Goal: Task Accomplishment & Management: Manage account settings

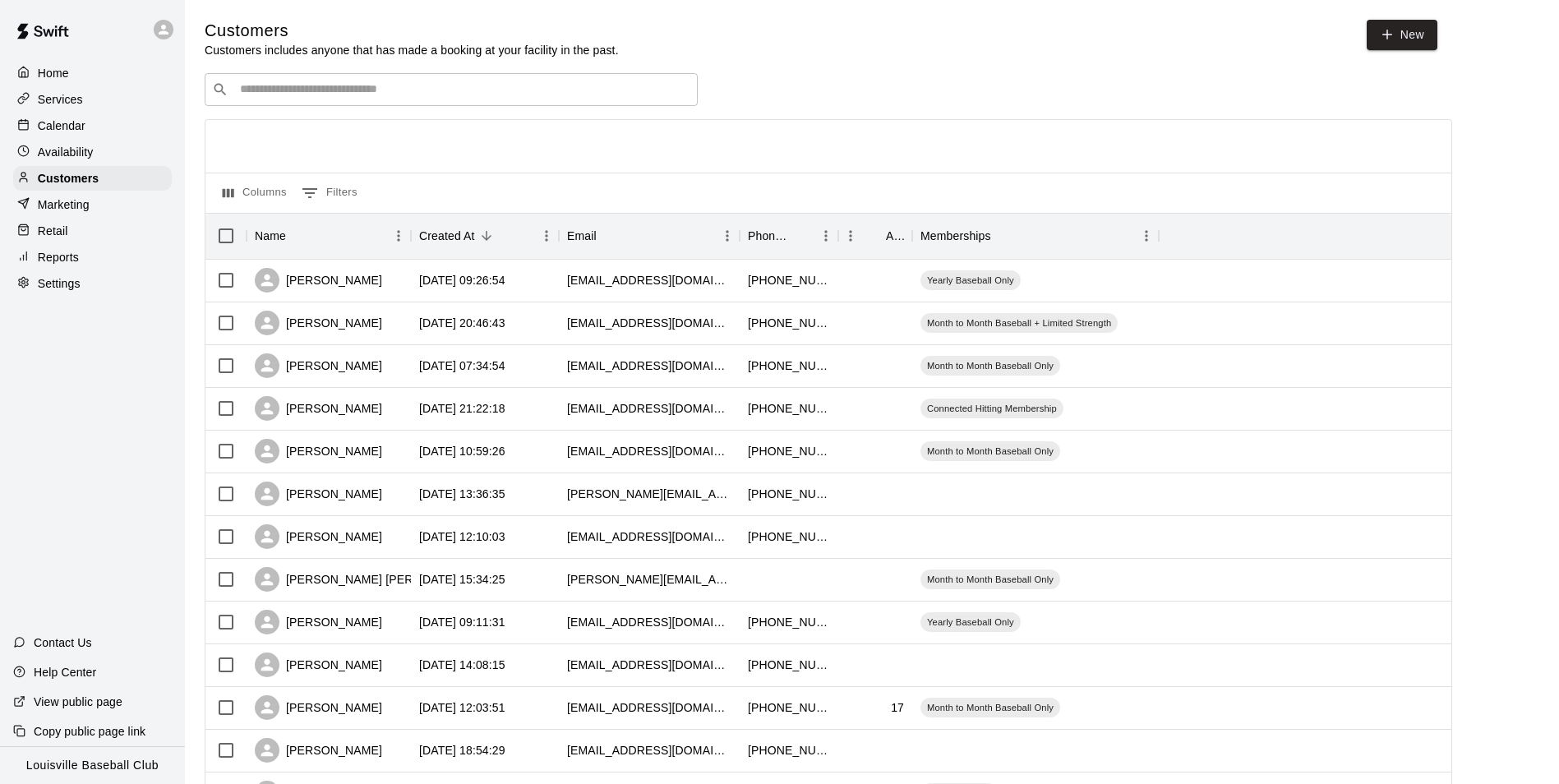
click at [400, 98] on input "Search customers by name or email" at bounding box center [463, 90] width 455 height 17
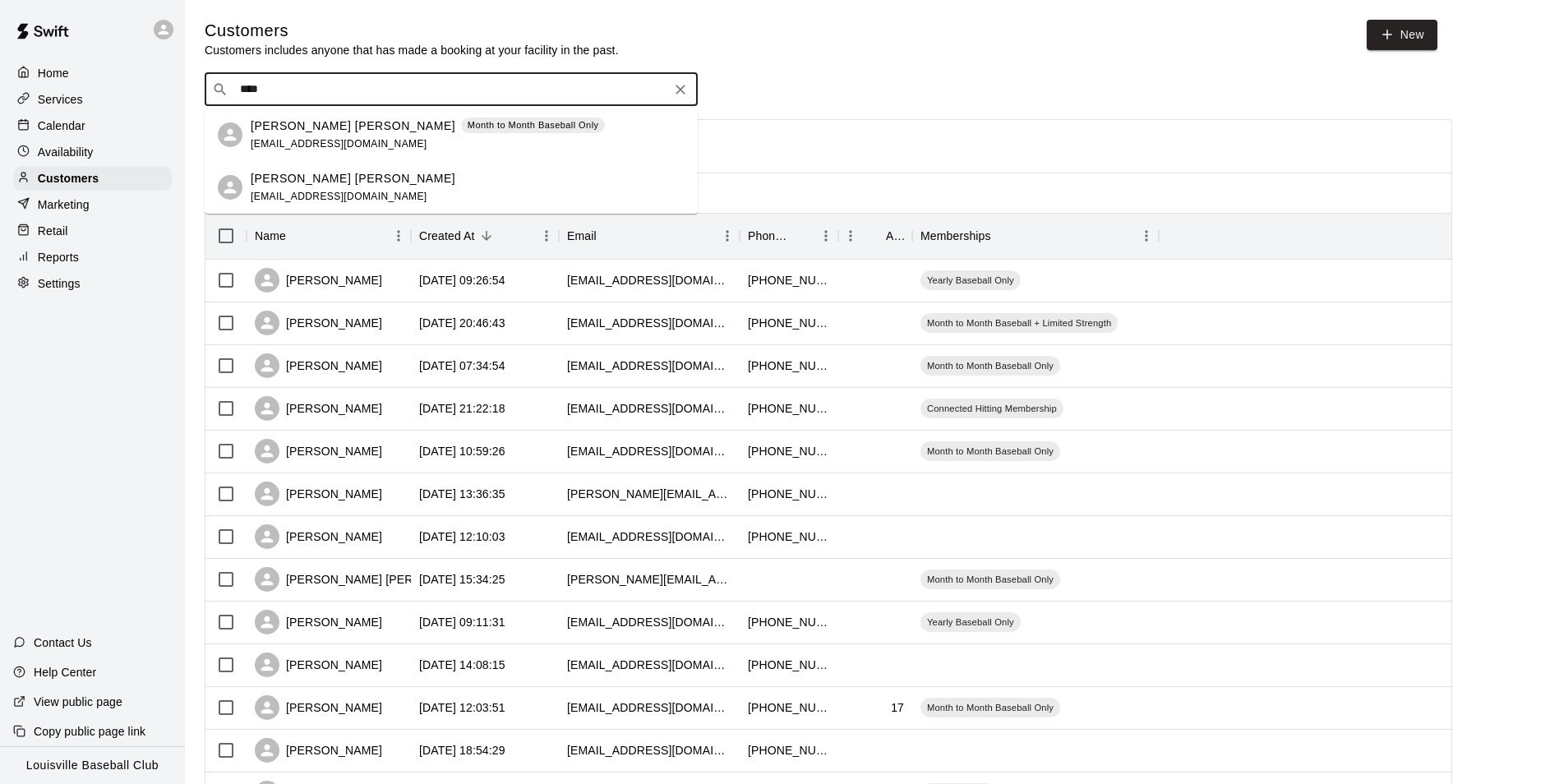
type input "****"
click at [773, 91] on div "​ **** ​" at bounding box center [828, 89] width 1248 height 33
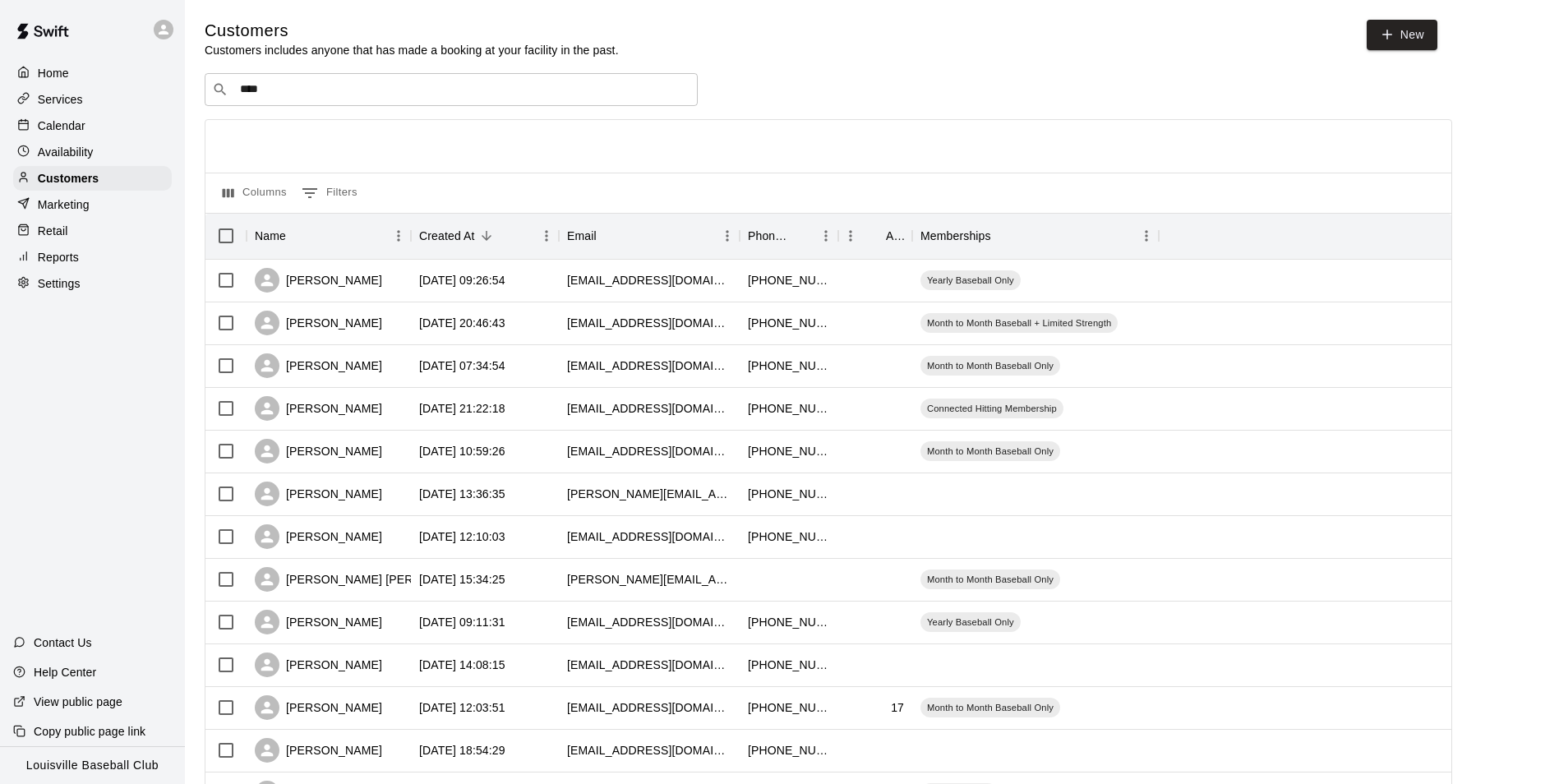
click at [83, 129] on p "Calendar" at bounding box center [61, 126] width 47 height 17
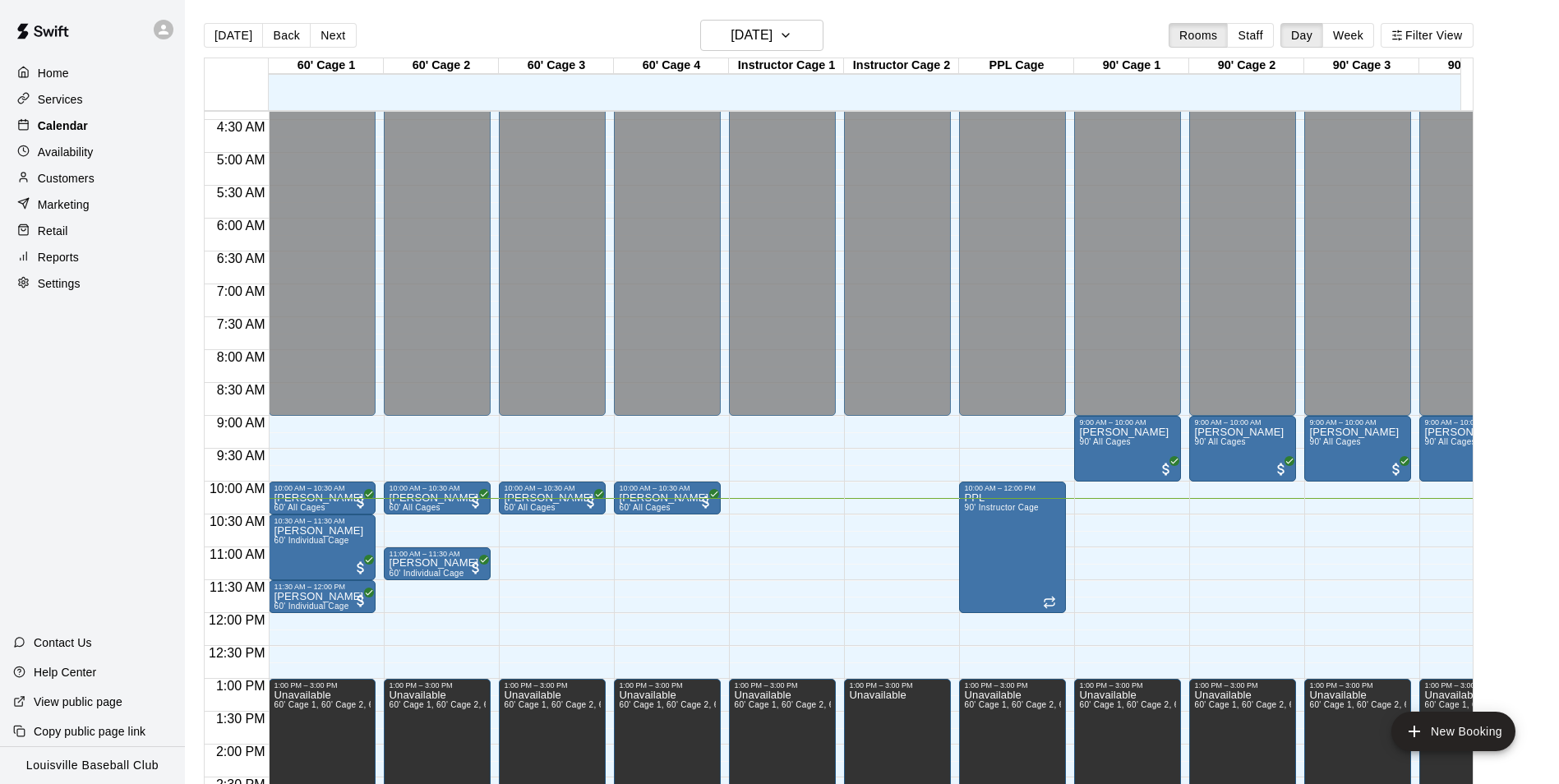
scroll to position [288, 0]
click at [87, 159] on p "Availability" at bounding box center [66, 152] width 56 height 17
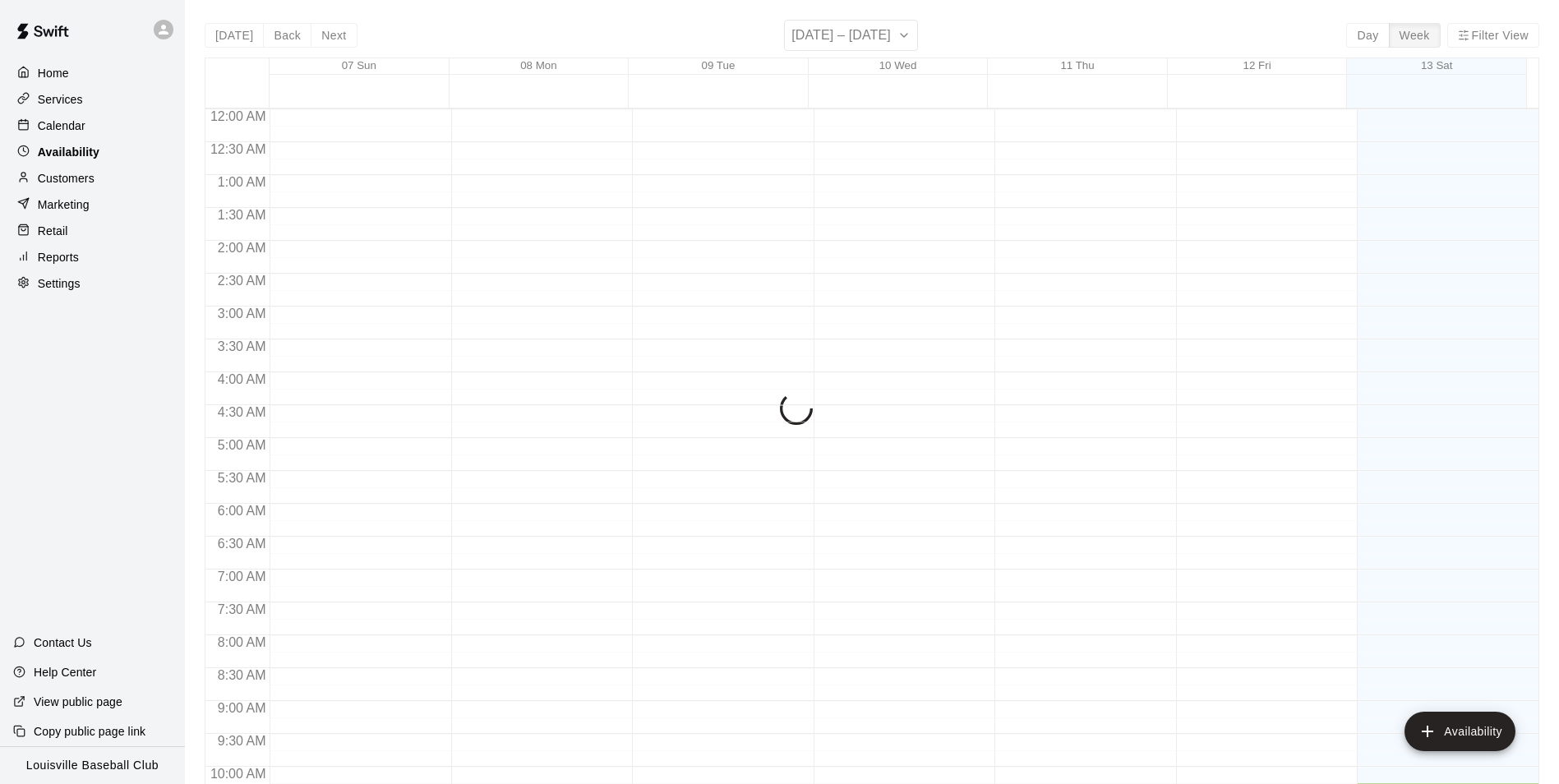
scroll to position [673, 0]
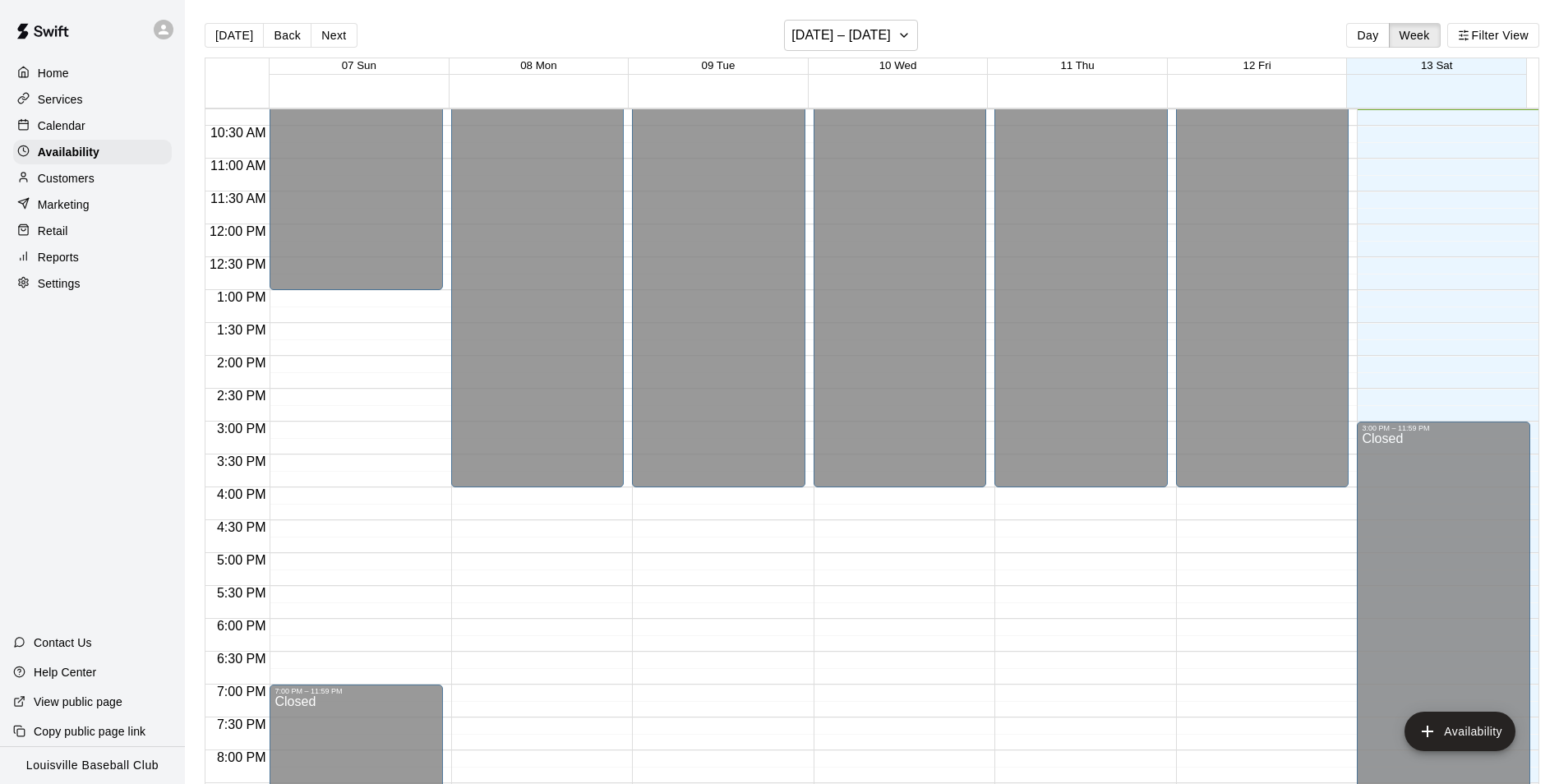
click at [74, 187] on p "Customers" at bounding box center [66, 178] width 57 height 17
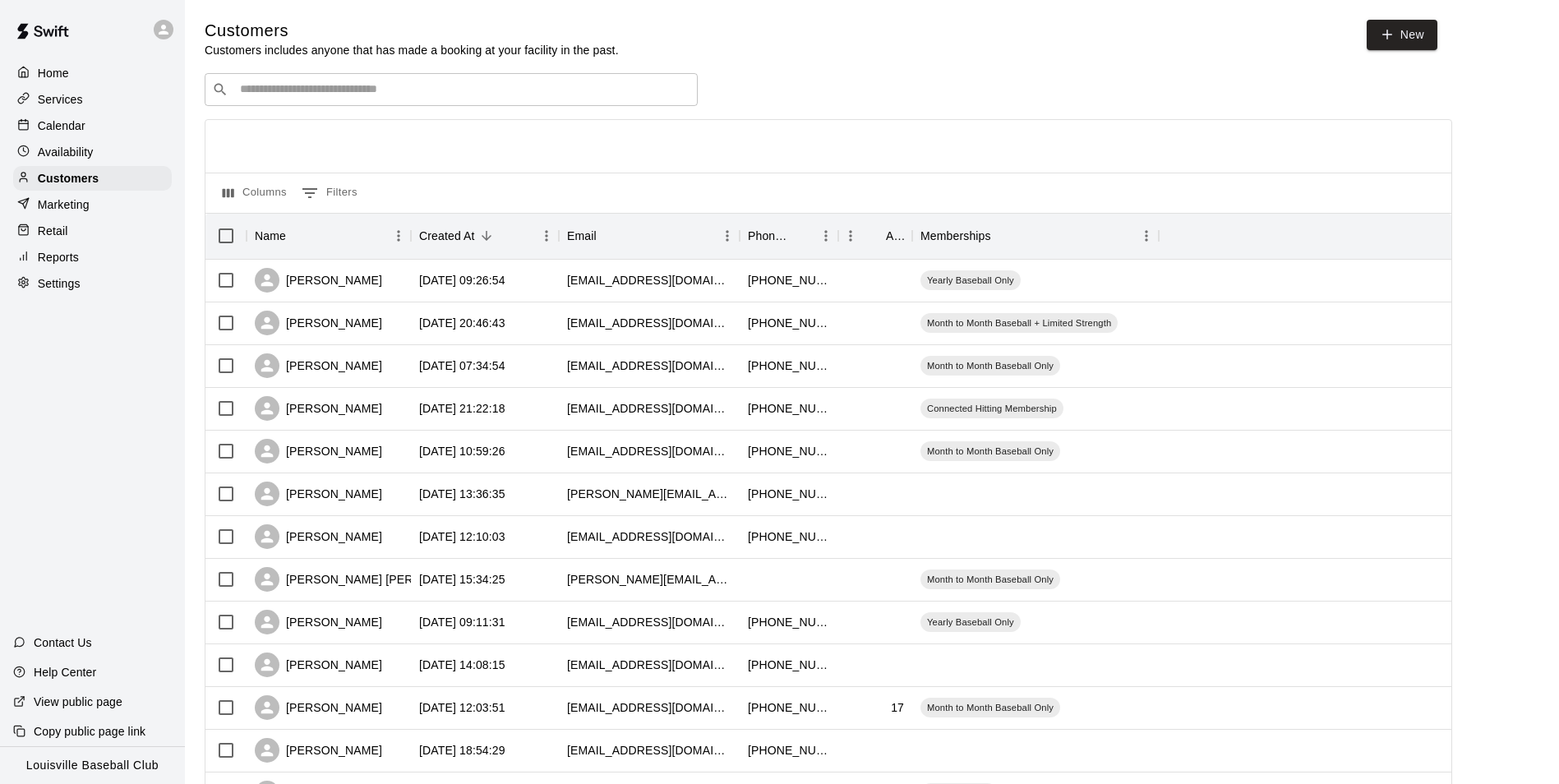
click at [310, 90] on input "Search customers by name or email" at bounding box center [463, 90] width 455 height 17
type input "*"
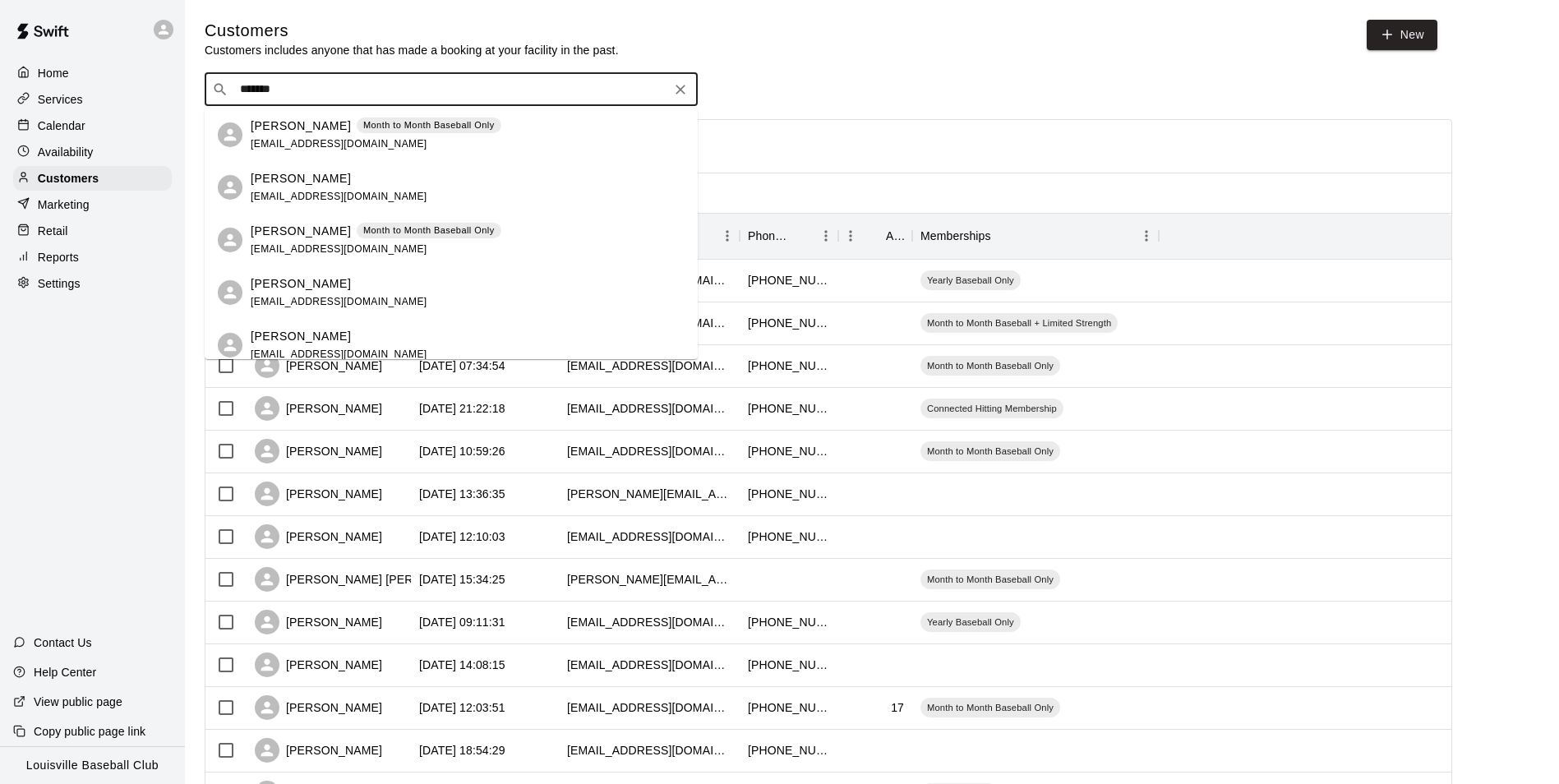
type input "********"
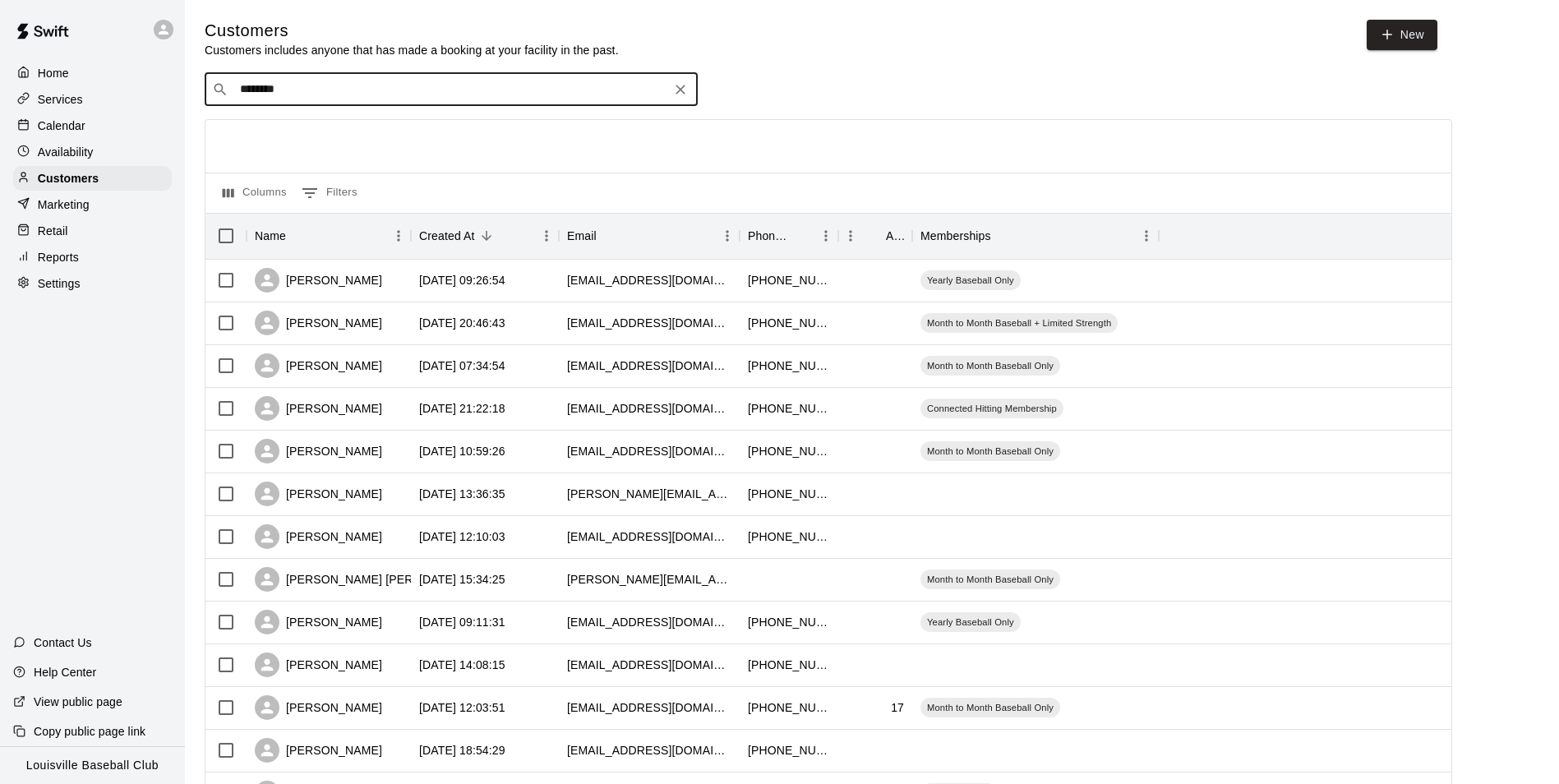
click at [91, 161] on p "Availability" at bounding box center [66, 152] width 56 height 17
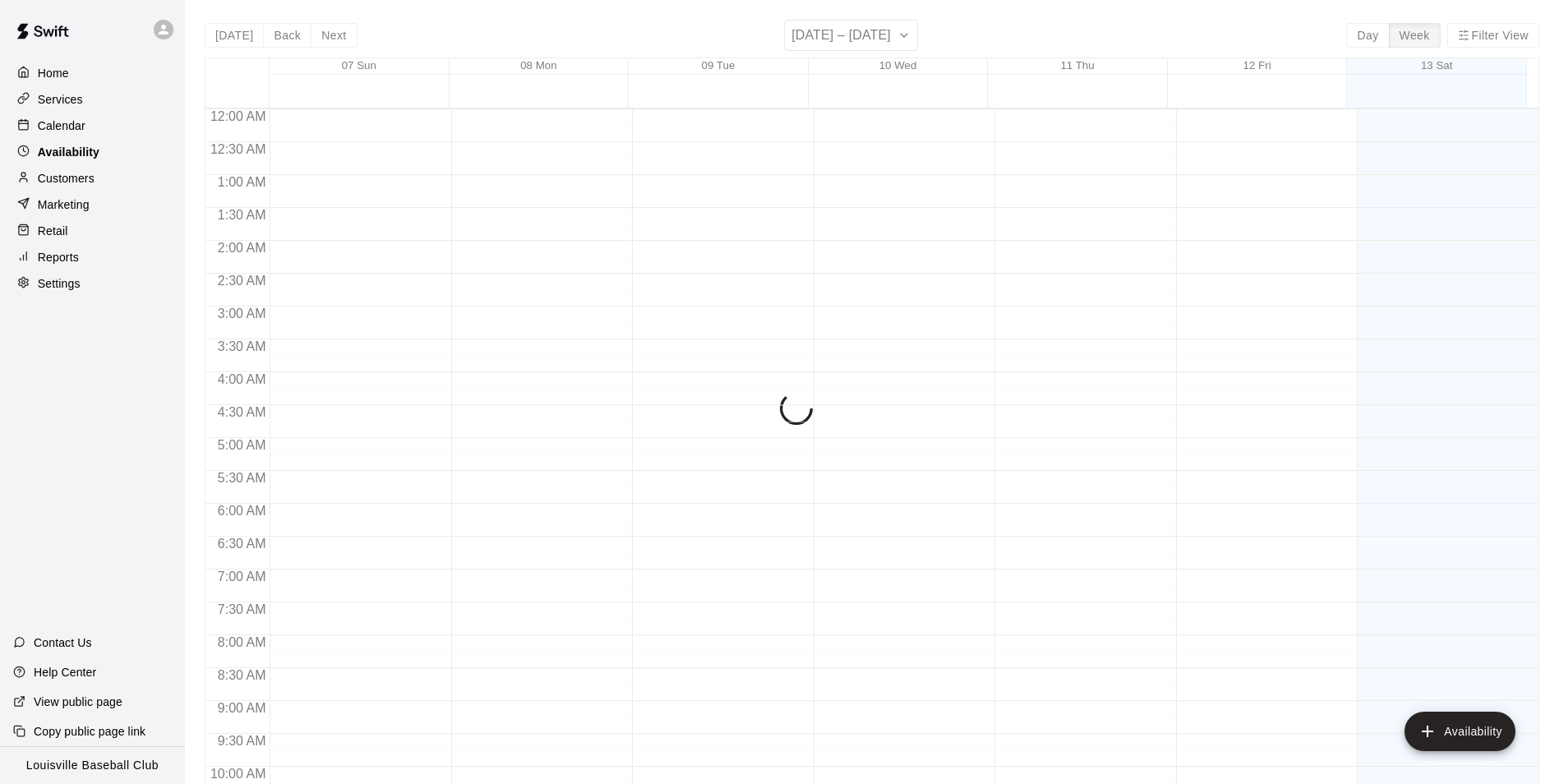
scroll to position [681, 0]
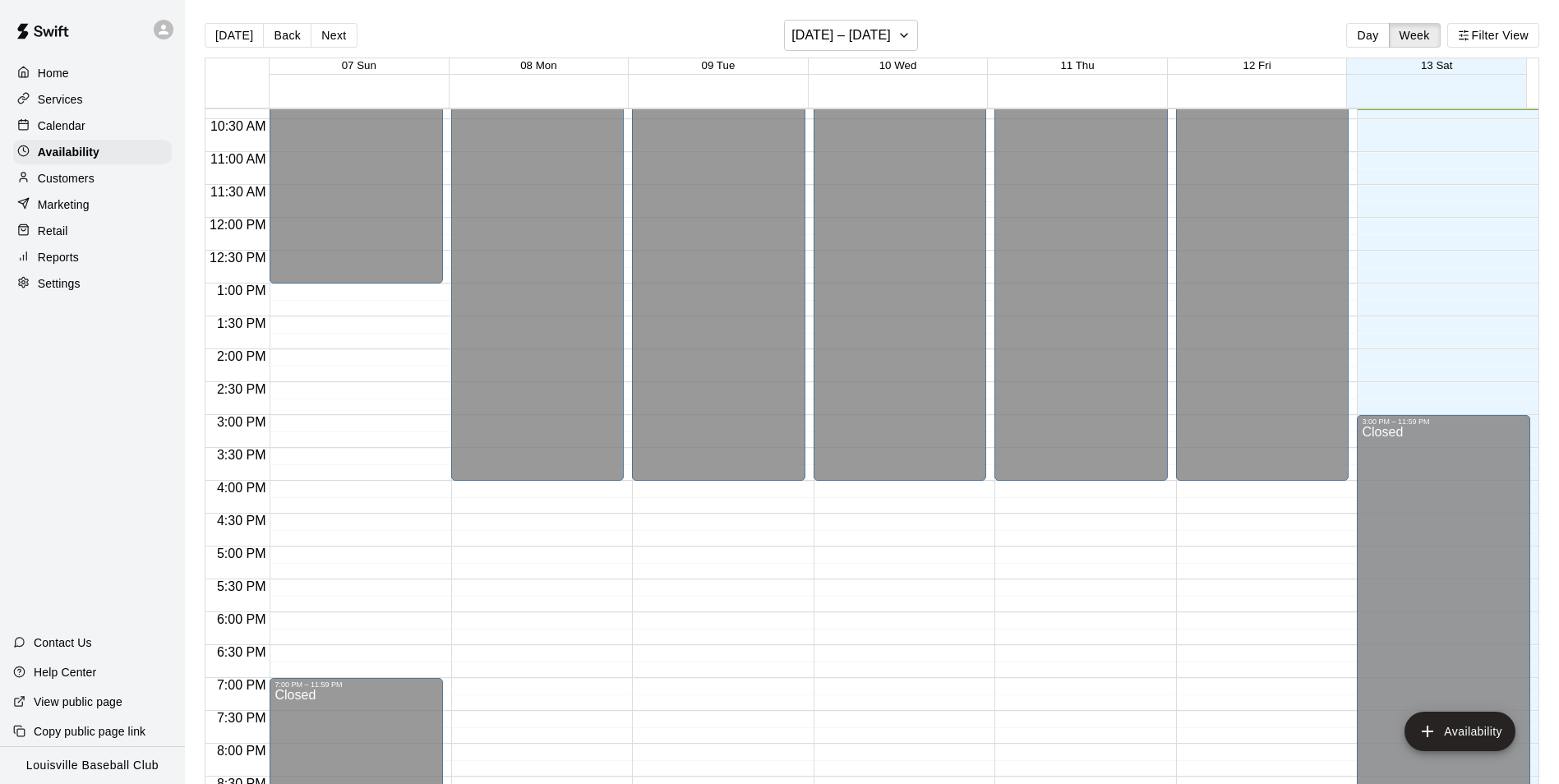
click at [94, 125] on div "Calendar" at bounding box center [92, 125] width 159 height 25
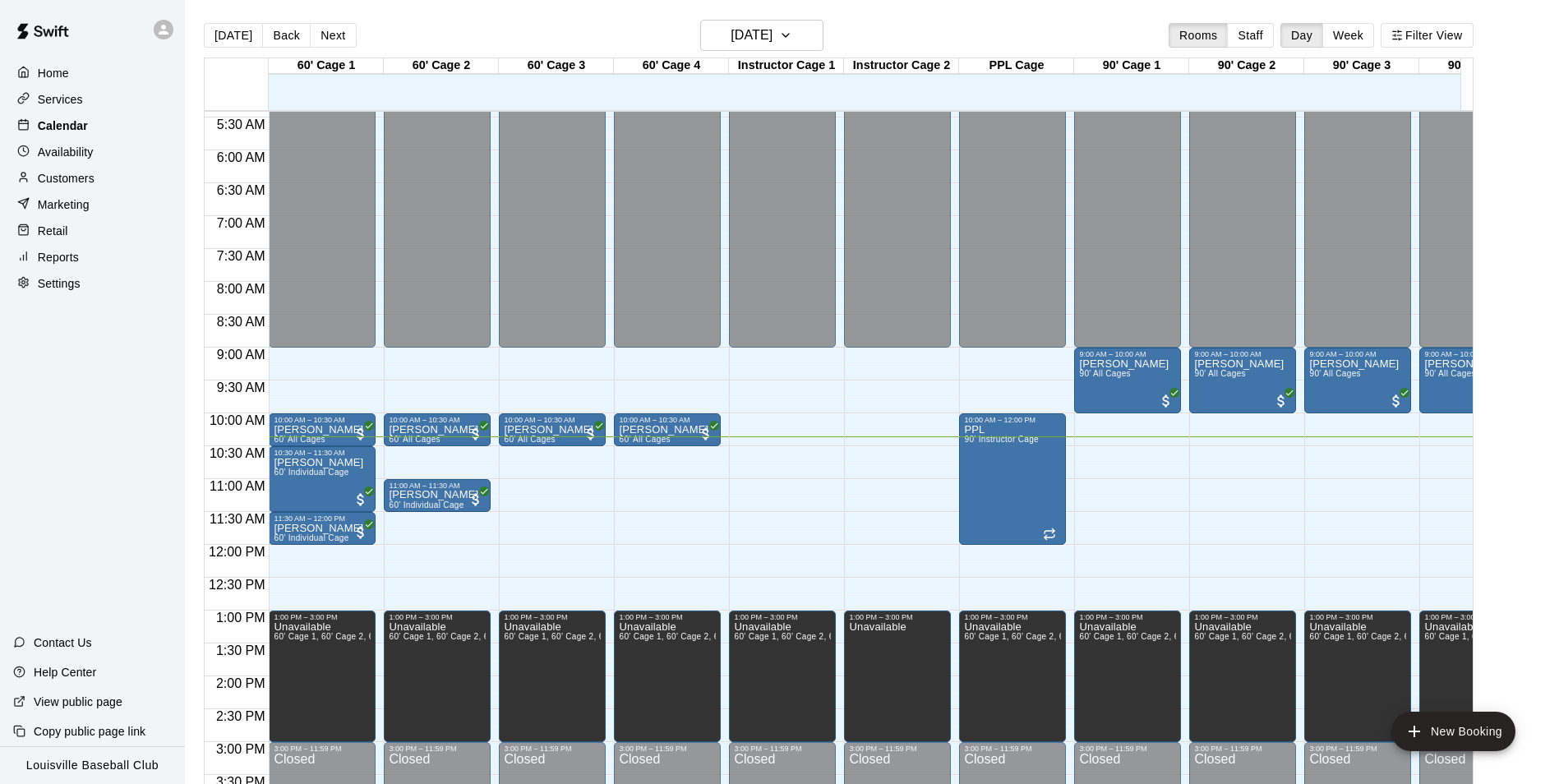
scroll to position [355, 0]
click at [78, 151] on p "Availability" at bounding box center [66, 152] width 56 height 17
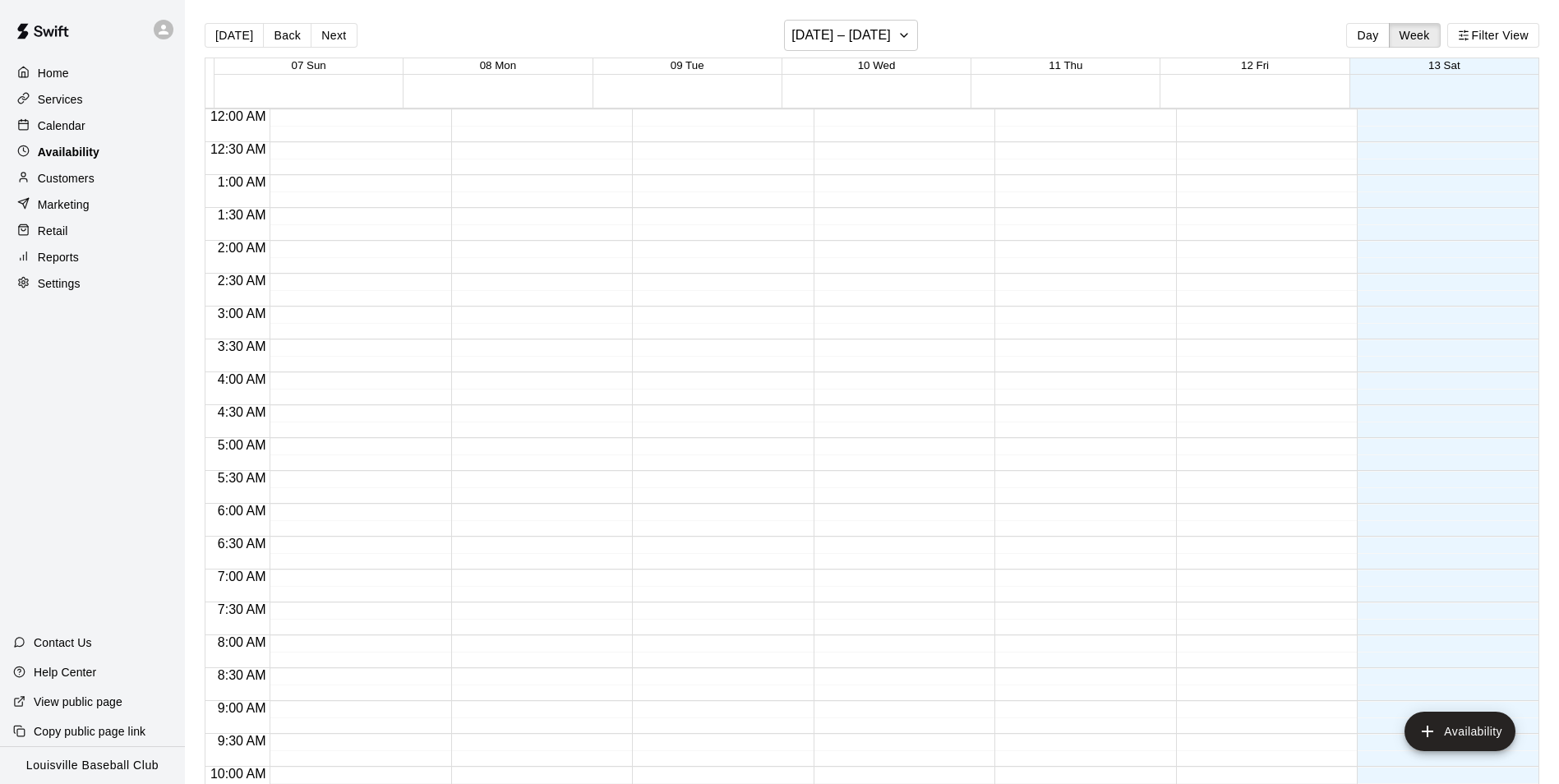
scroll to position [685, 0]
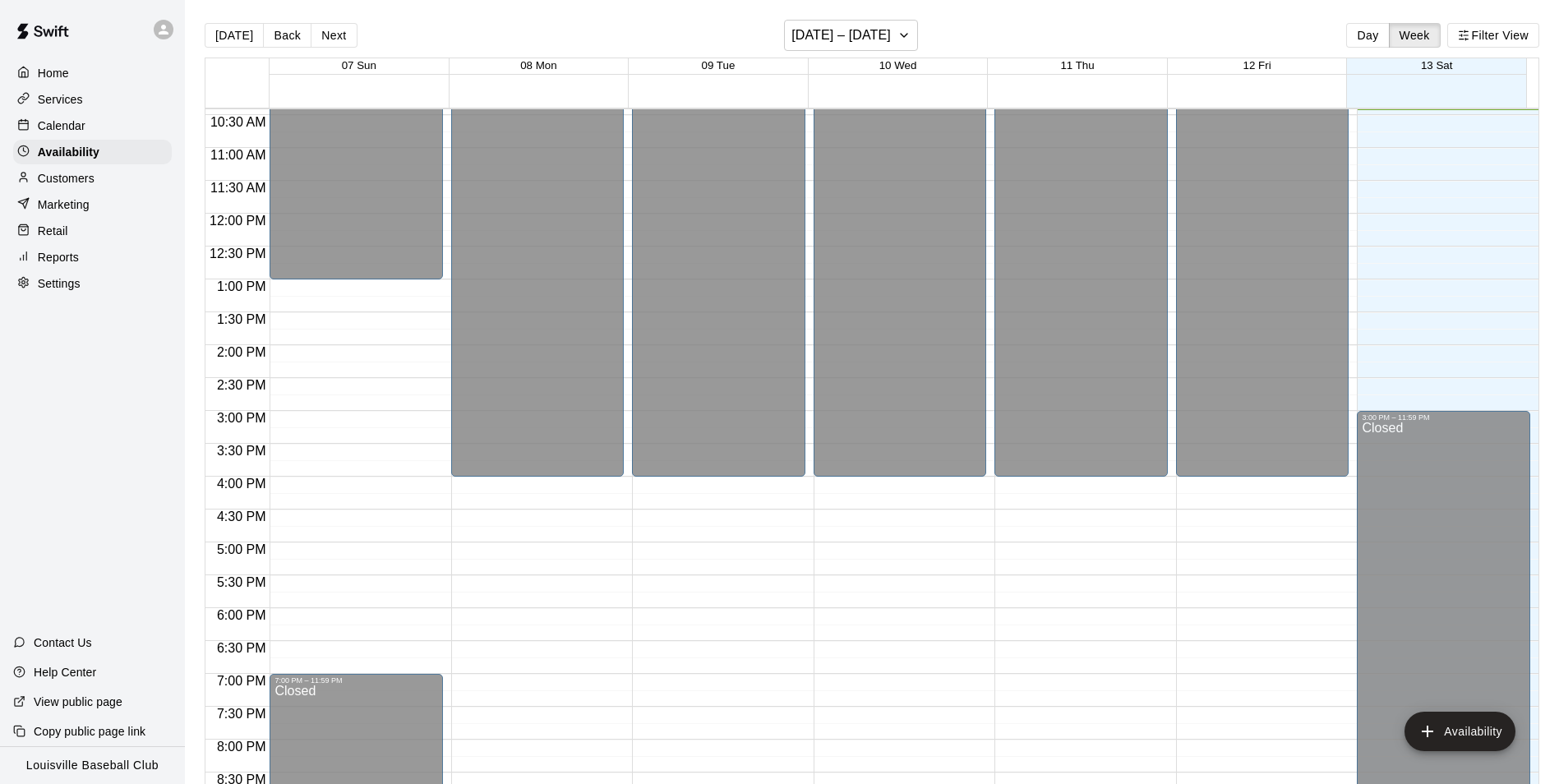
click at [87, 132] on div "Calendar" at bounding box center [92, 125] width 159 height 25
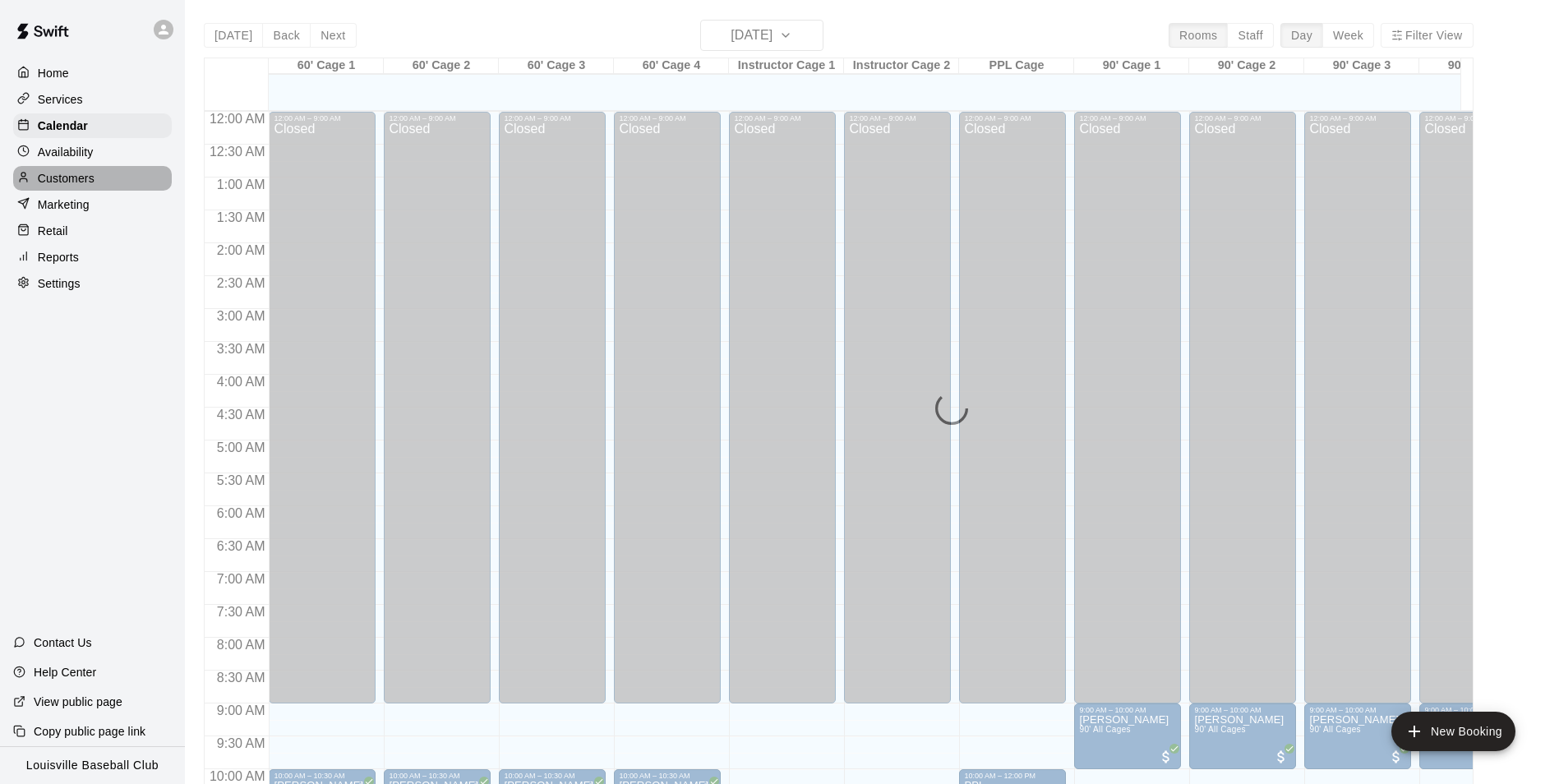
click at [85, 190] on div "Customers" at bounding box center [92, 178] width 159 height 25
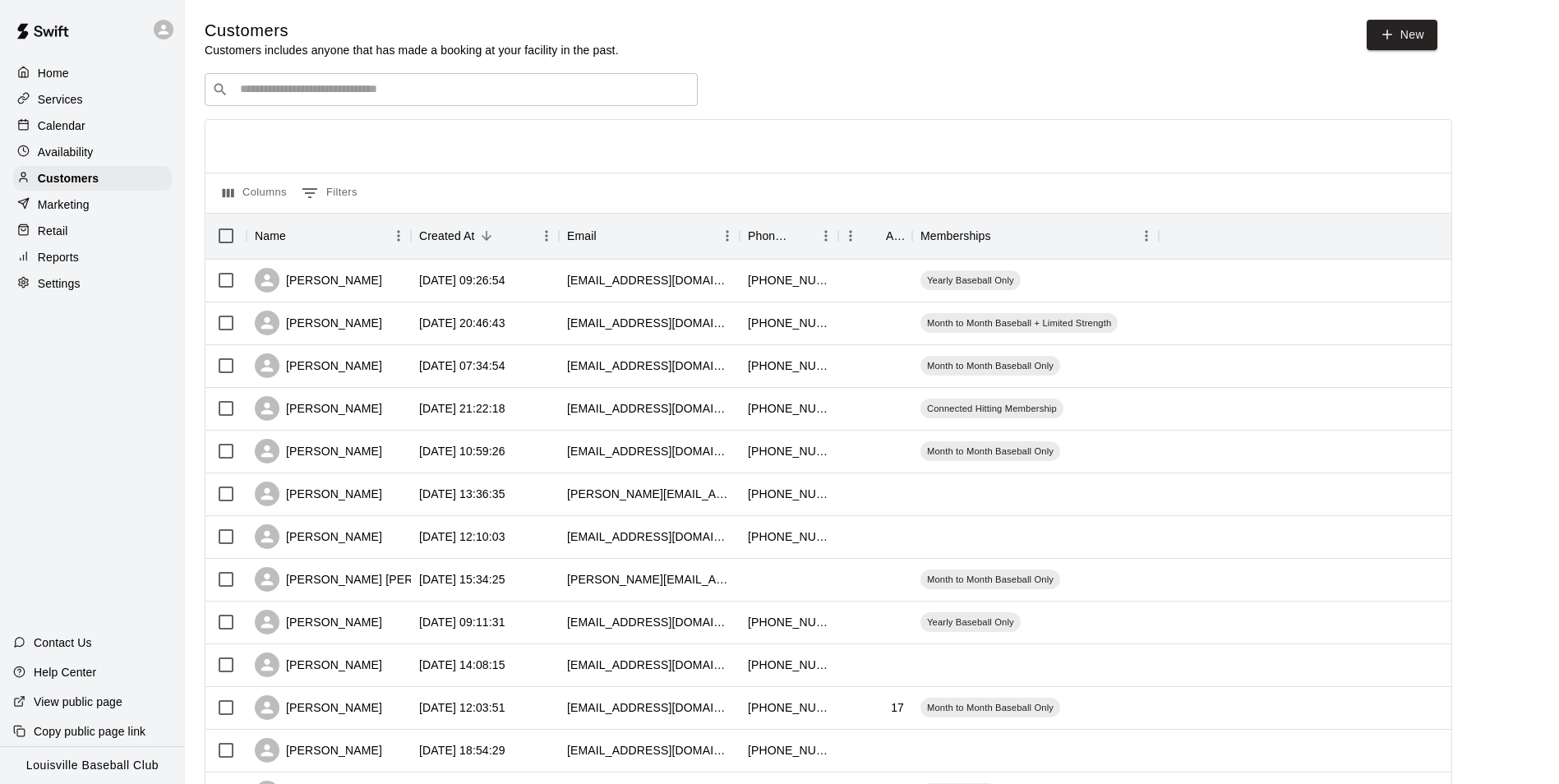
click at [286, 97] on input "Search customers by name or email" at bounding box center [463, 90] width 455 height 17
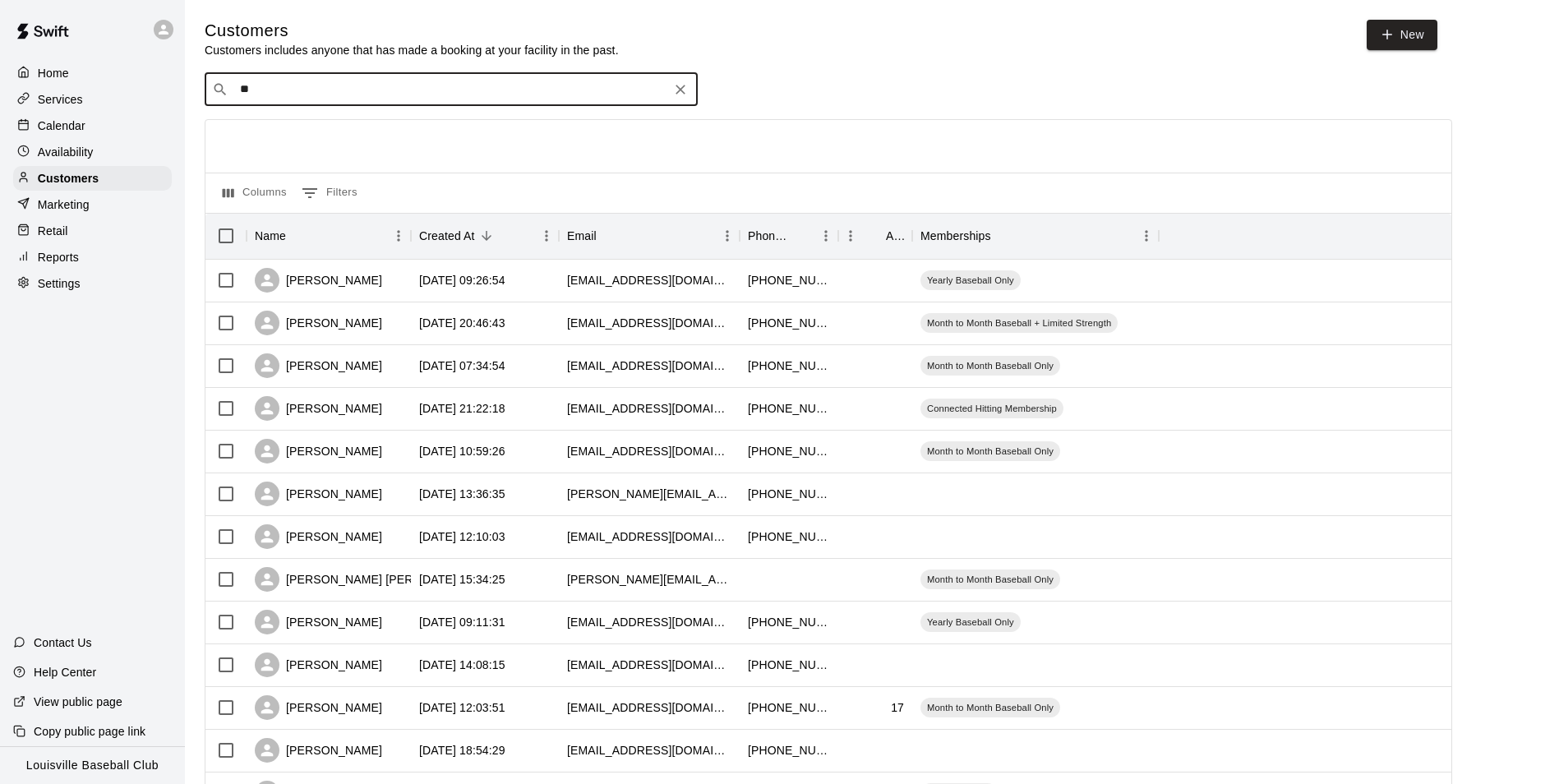
type input "*"
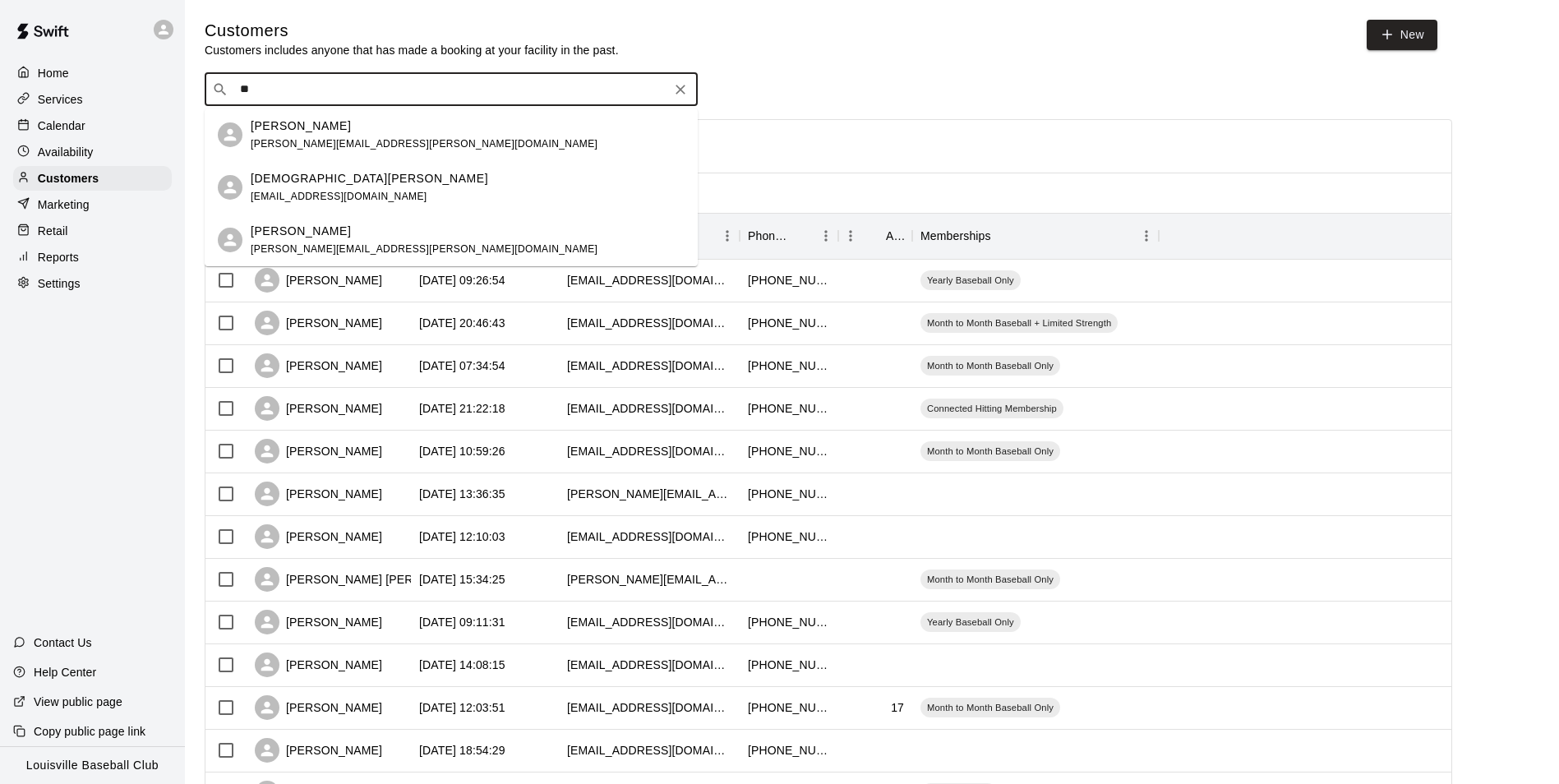
type input "*"
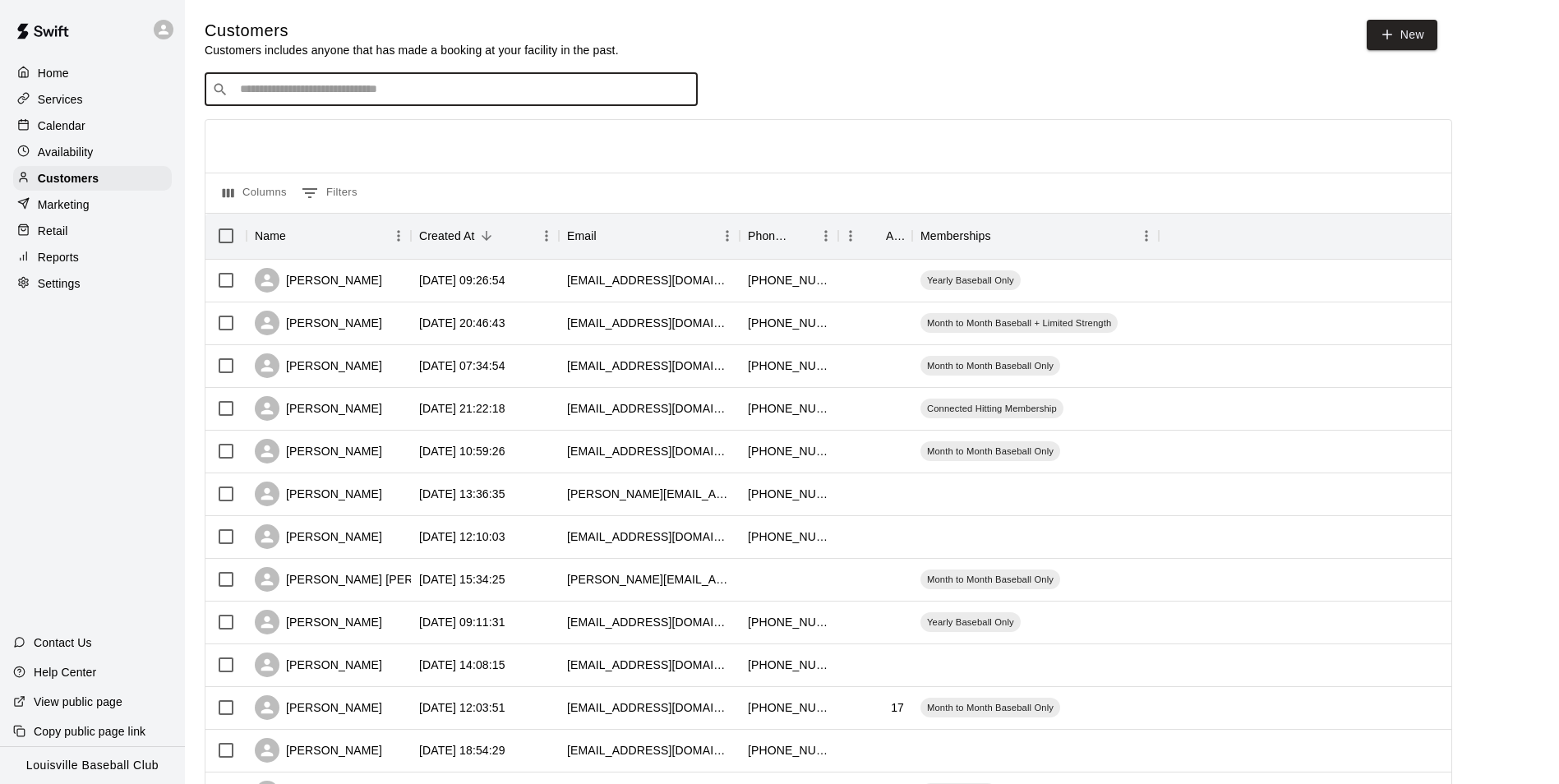
click at [84, 161] on p "Availability" at bounding box center [66, 152] width 56 height 17
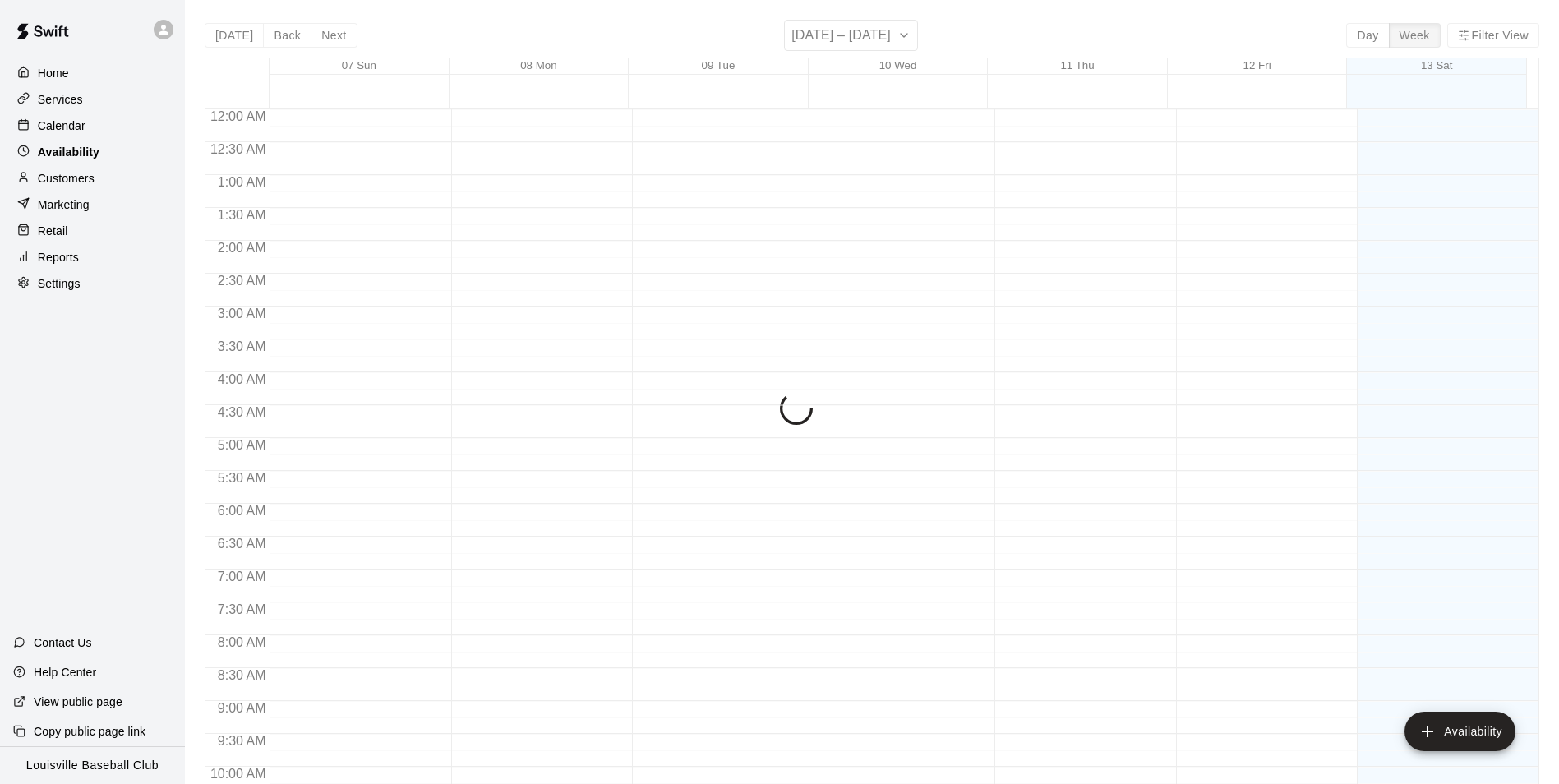
scroll to position [706, 0]
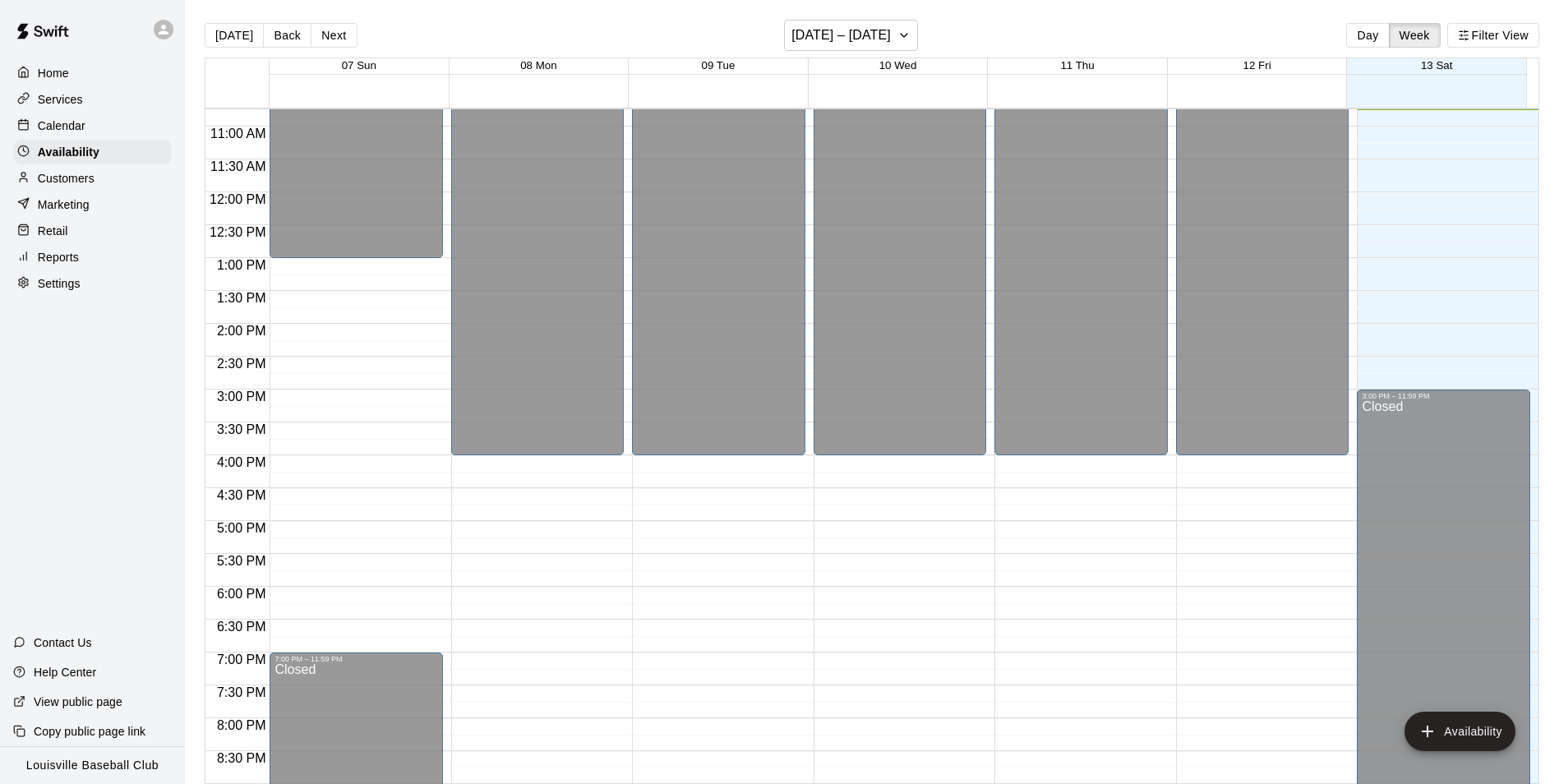
click at [77, 124] on p "Calendar" at bounding box center [61, 126] width 47 height 17
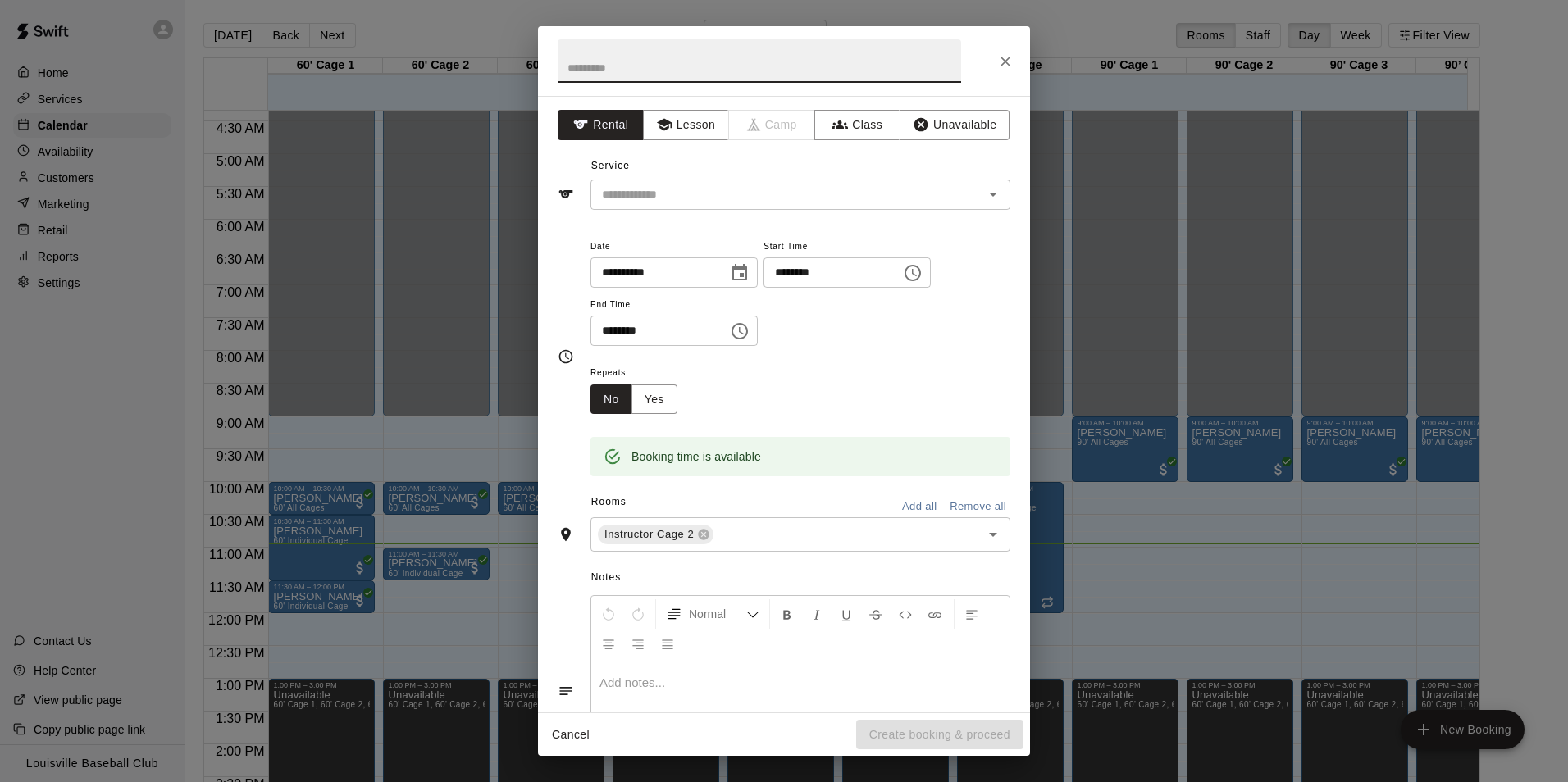
click at [1003, 72] on button "Close" at bounding box center [1005, 61] width 30 height 30
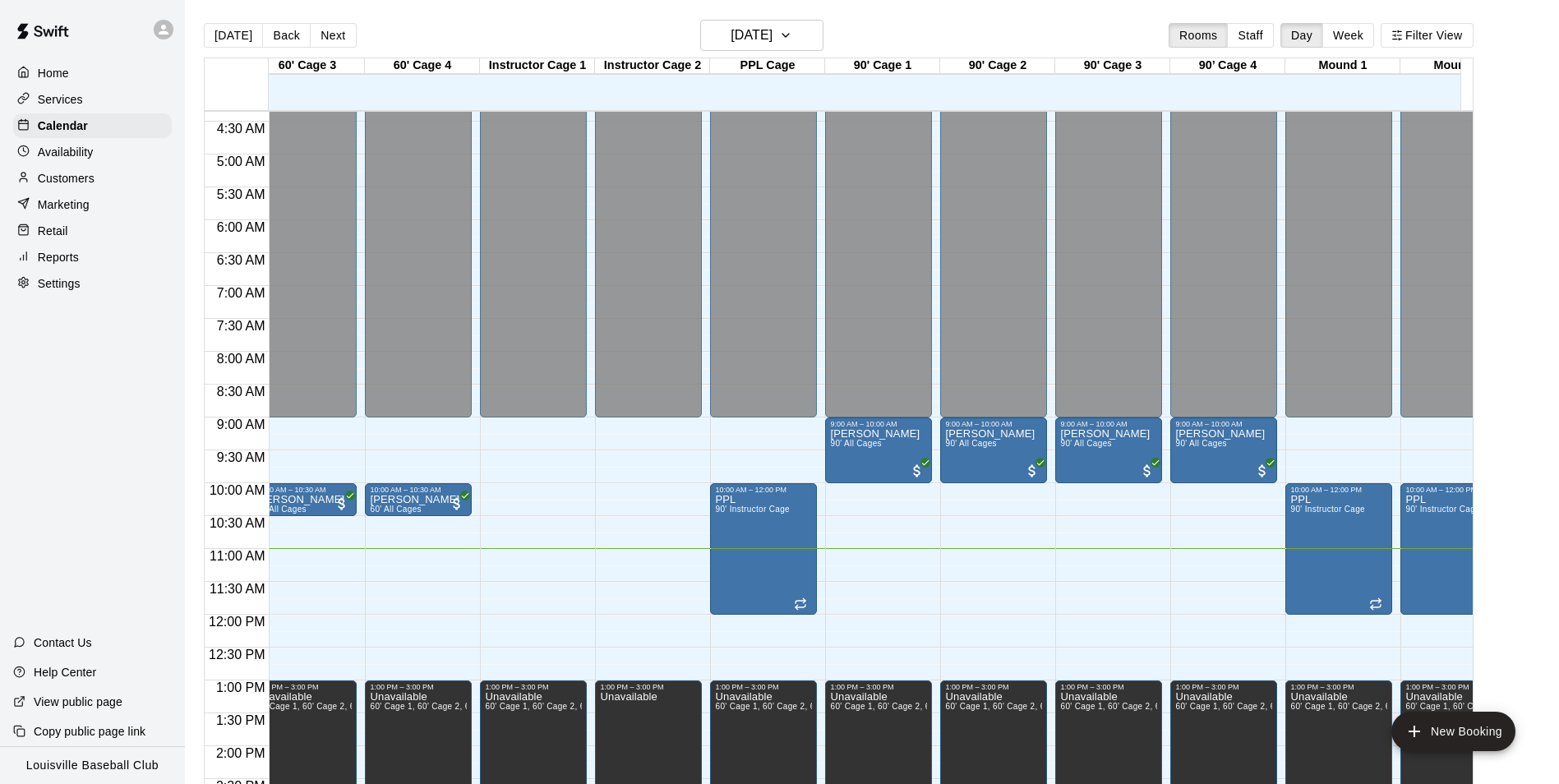
scroll to position [0, 258]
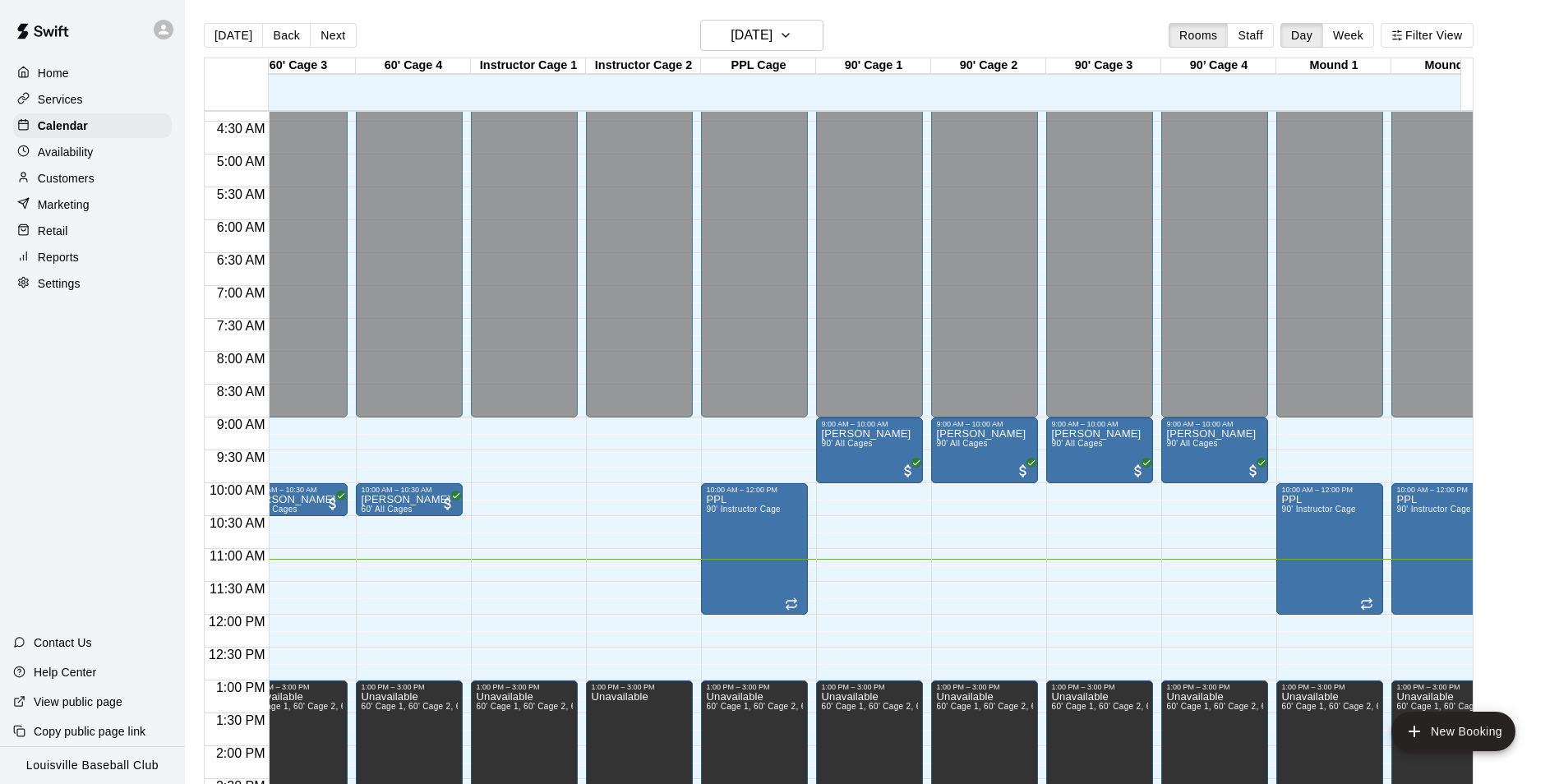
click at [65, 207] on p "Marketing" at bounding box center [64, 204] width 52 height 17
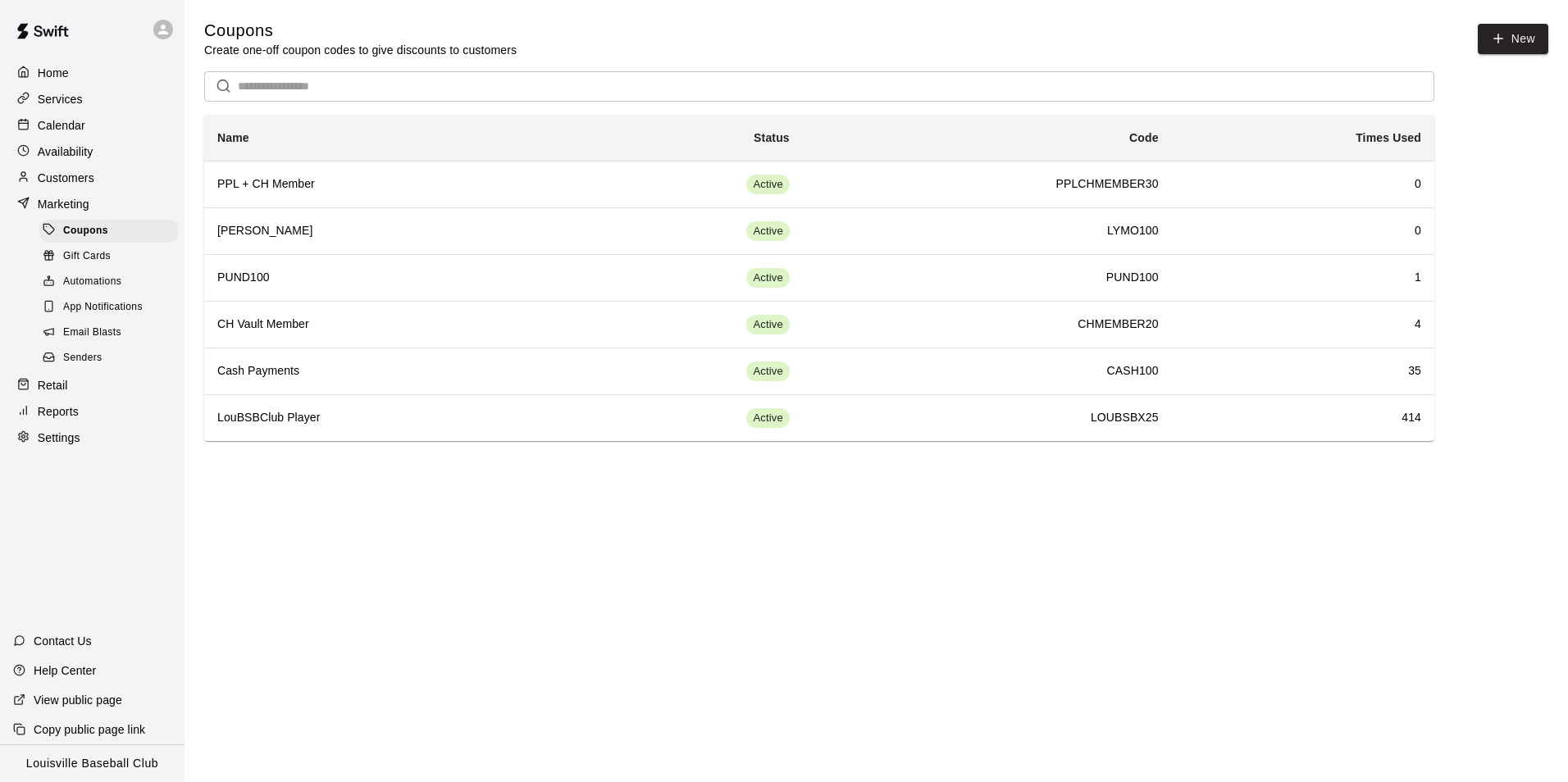
click at [103, 173] on div "Customers" at bounding box center [92, 178] width 158 height 25
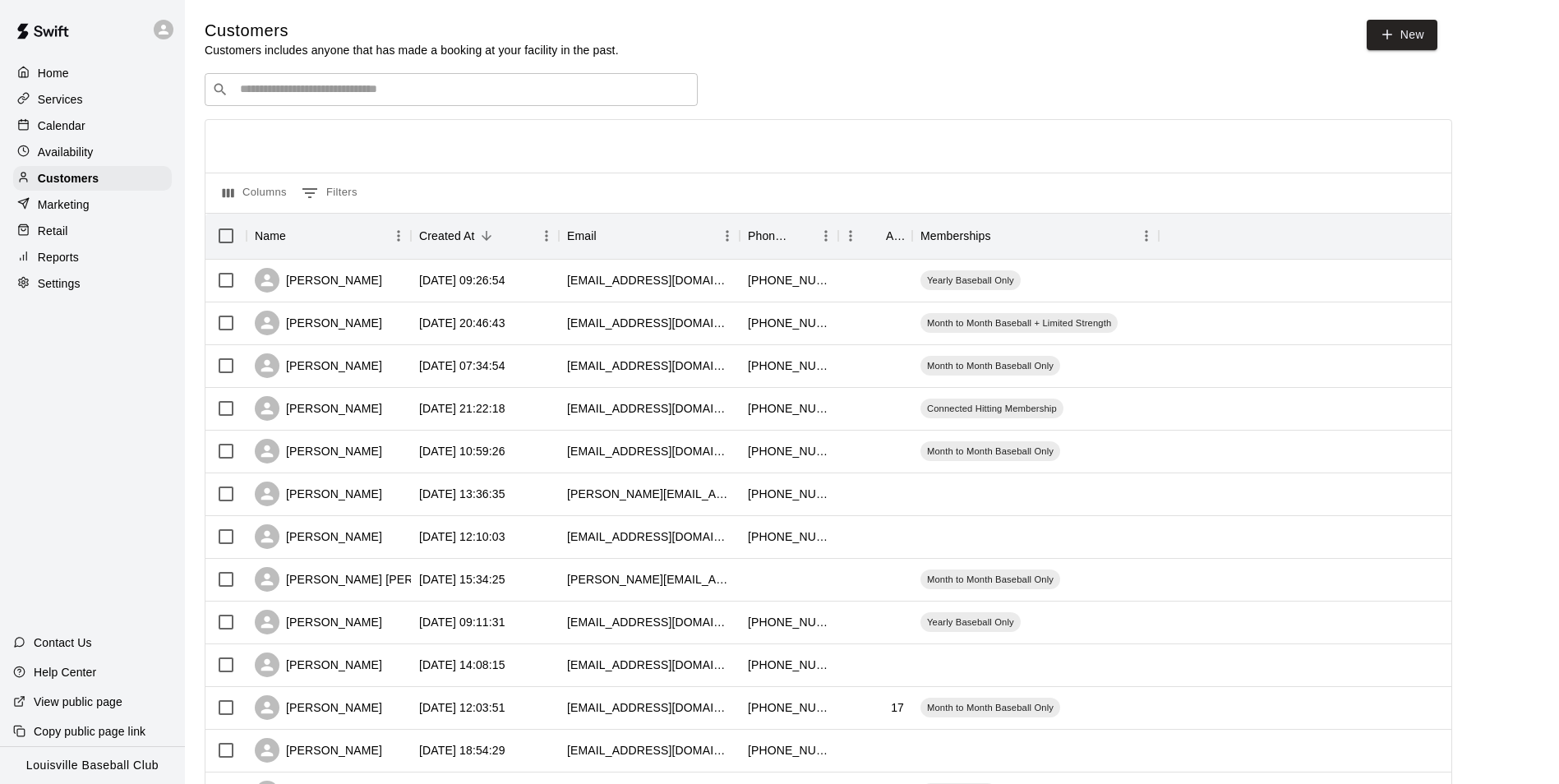
click at [324, 85] on input "Search customers by name or email" at bounding box center [463, 90] width 455 height 17
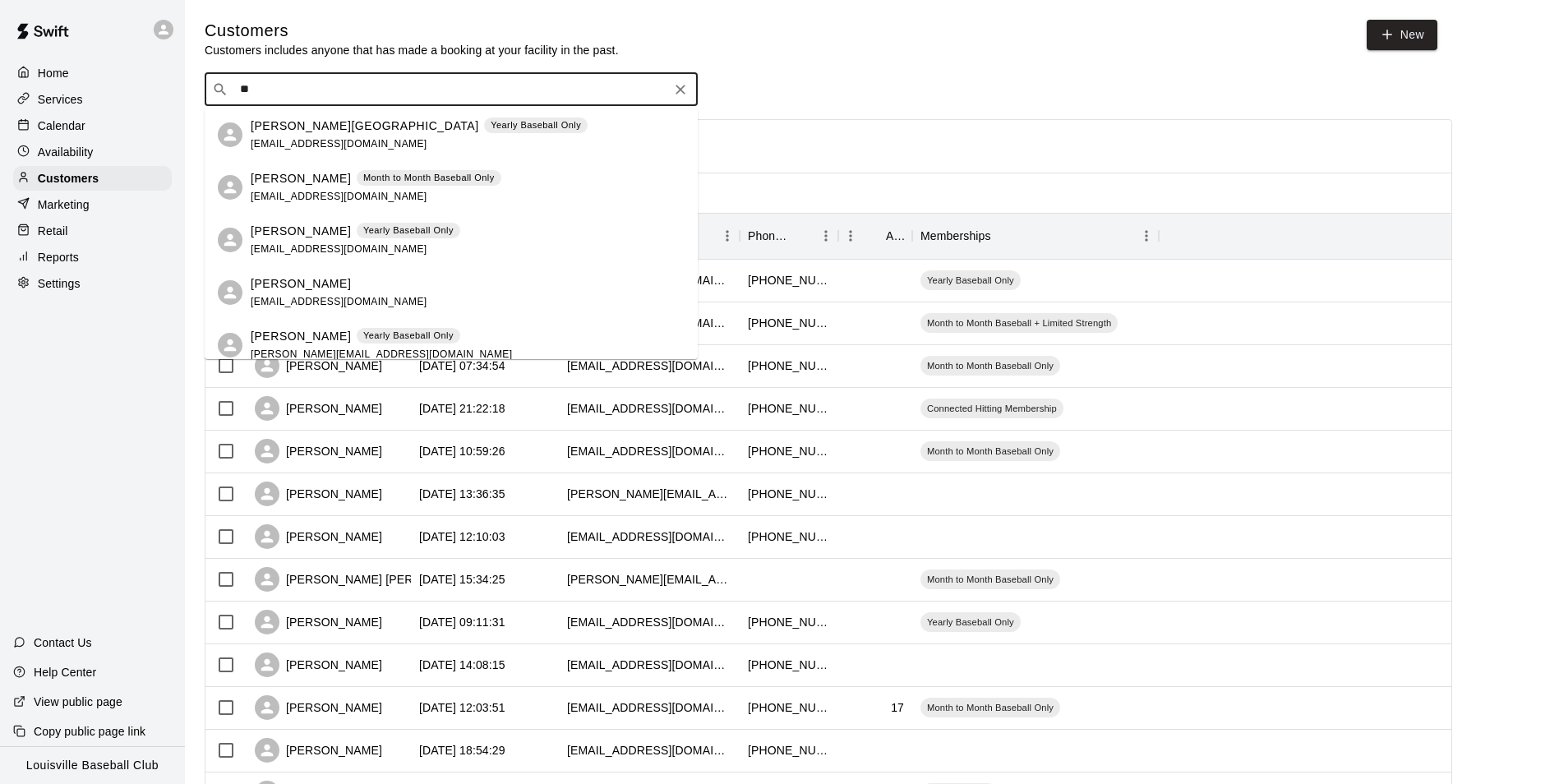
type input "*"
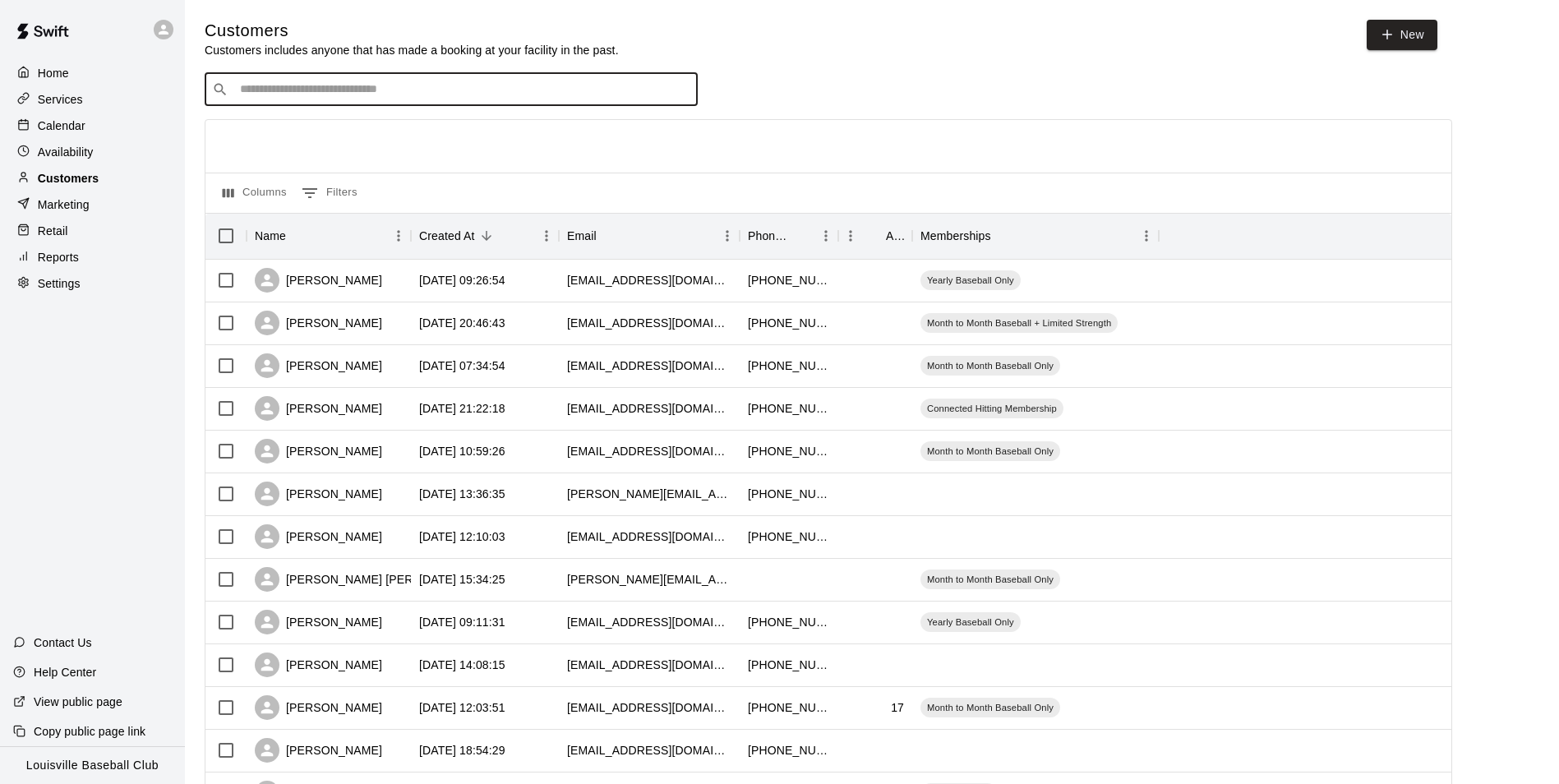
click at [89, 175] on p "Customers" at bounding box center [68, 178] width 60 height 17
click at [99, 130] on div "Calendar" at bounding box center [92, 125] width 159 height 25
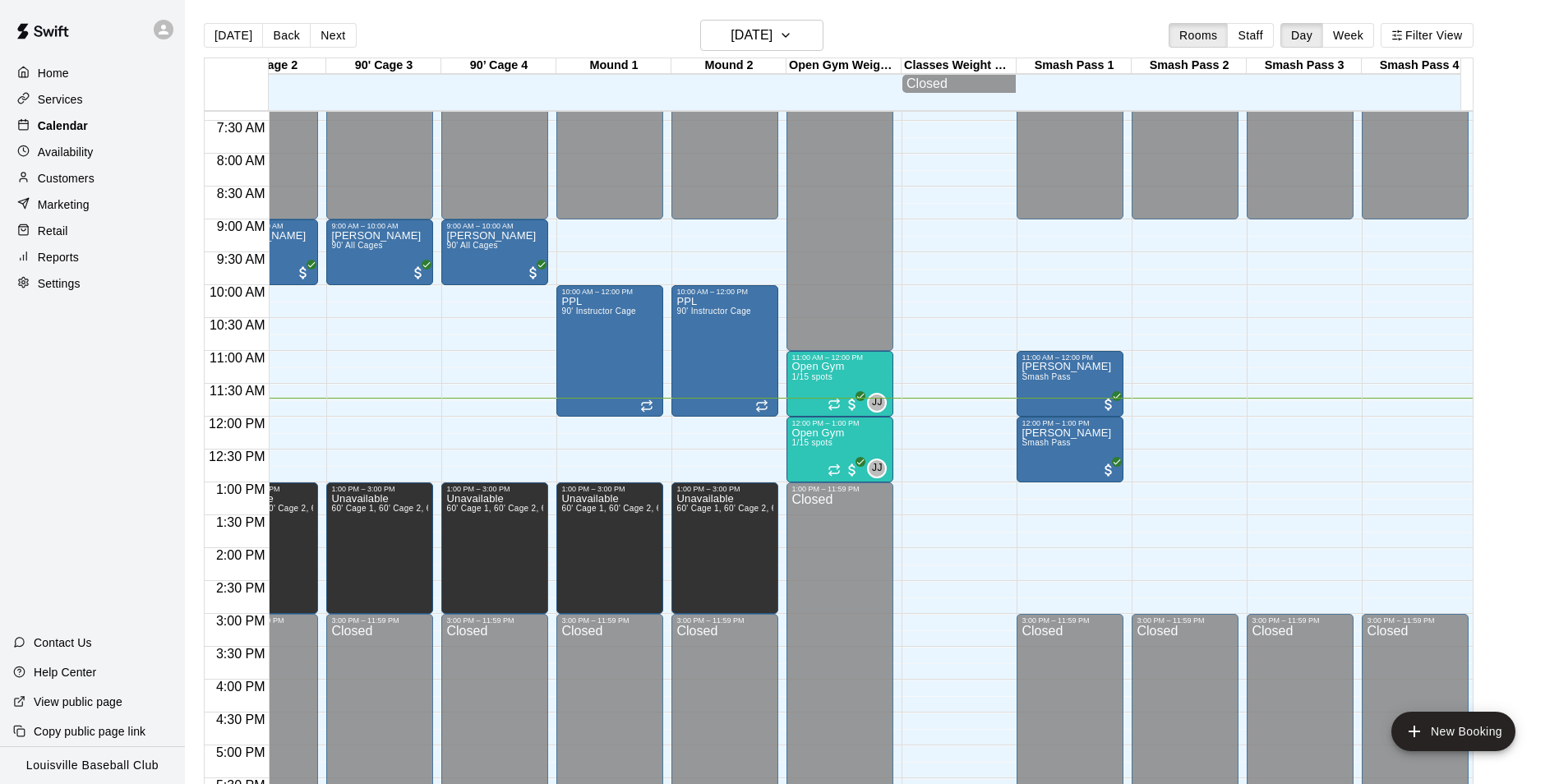
scroll to position [0, 1086]
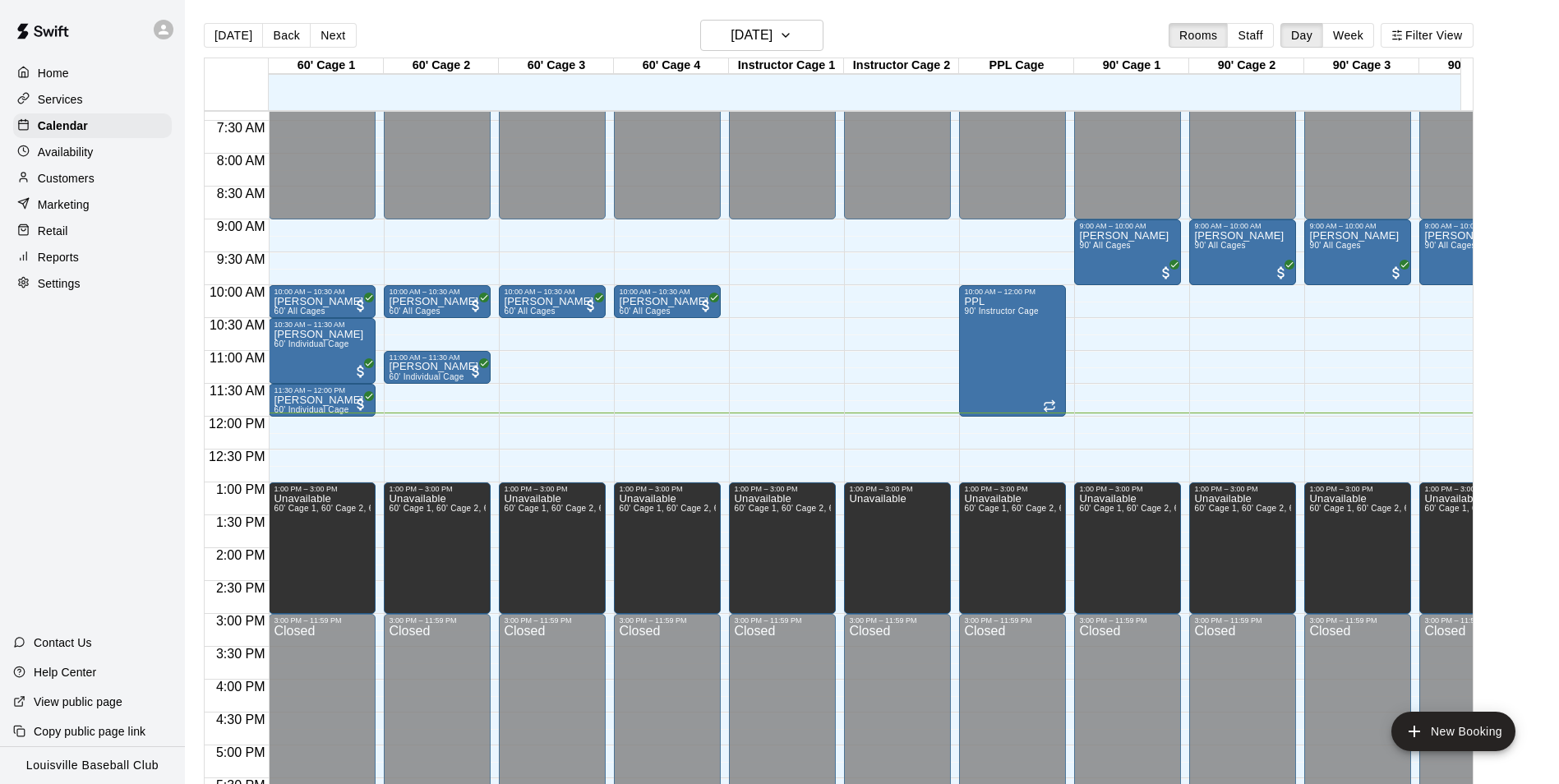
click at [92, 152] on p "Availability" at bounding box center [66, 152] width 56 height 17
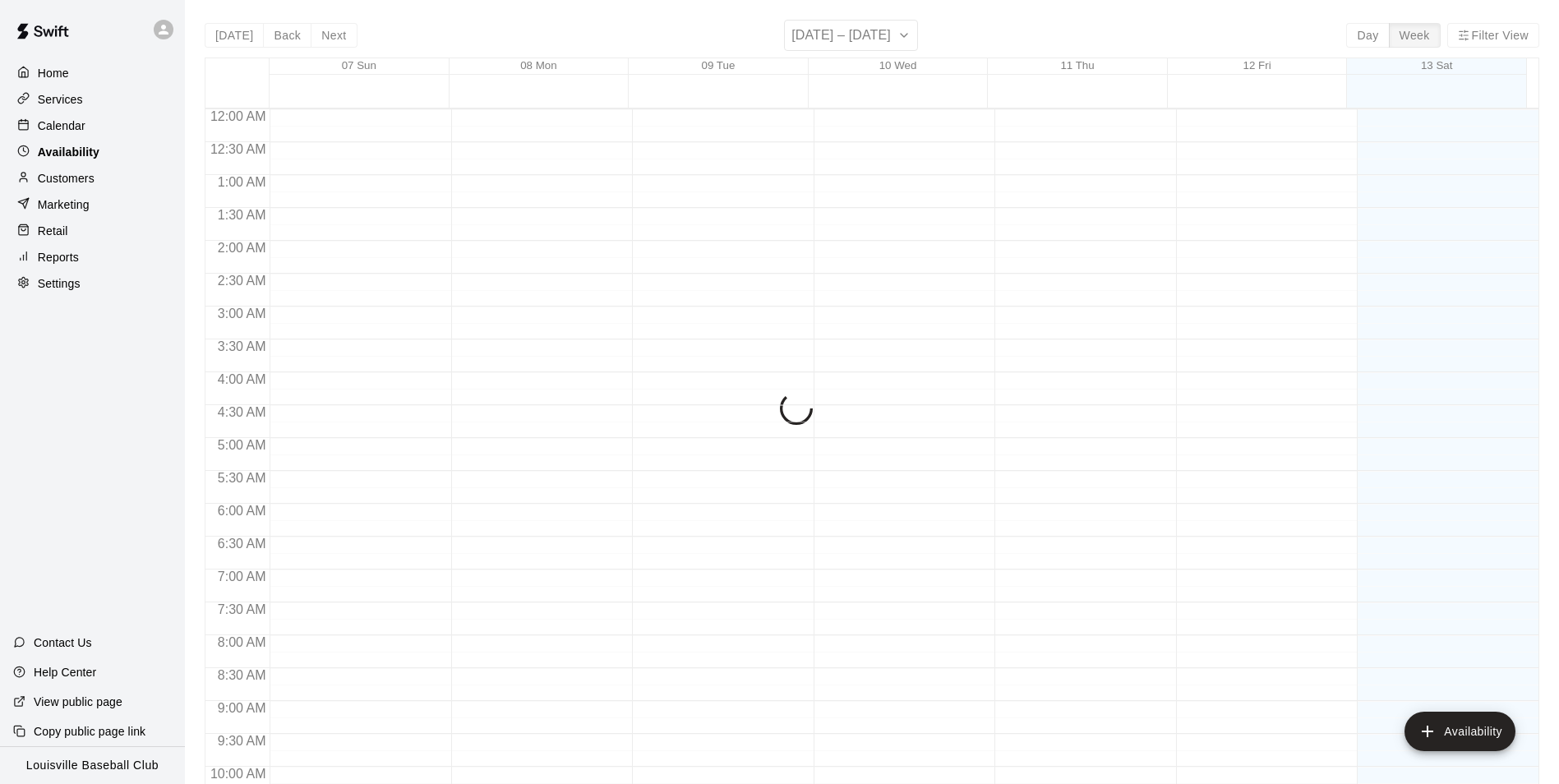
scroll to position [786, 0]
click at [94, 181] on p "Customers" at bounding box center [66, 178] width 57 height 17
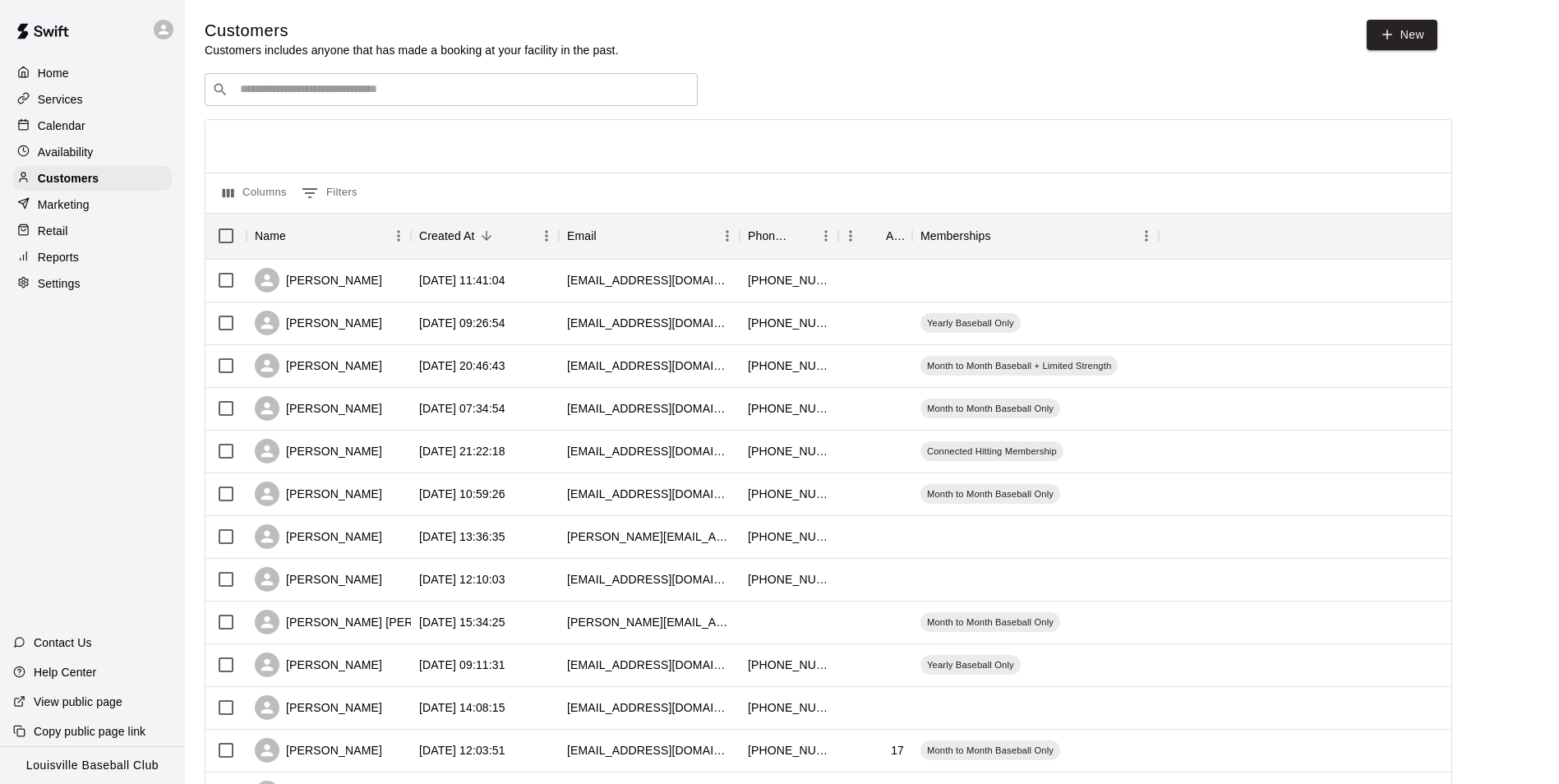
click at [332, 89] on input "Search customers by name or email" at bounding box center [463, 90] width 455 height 17
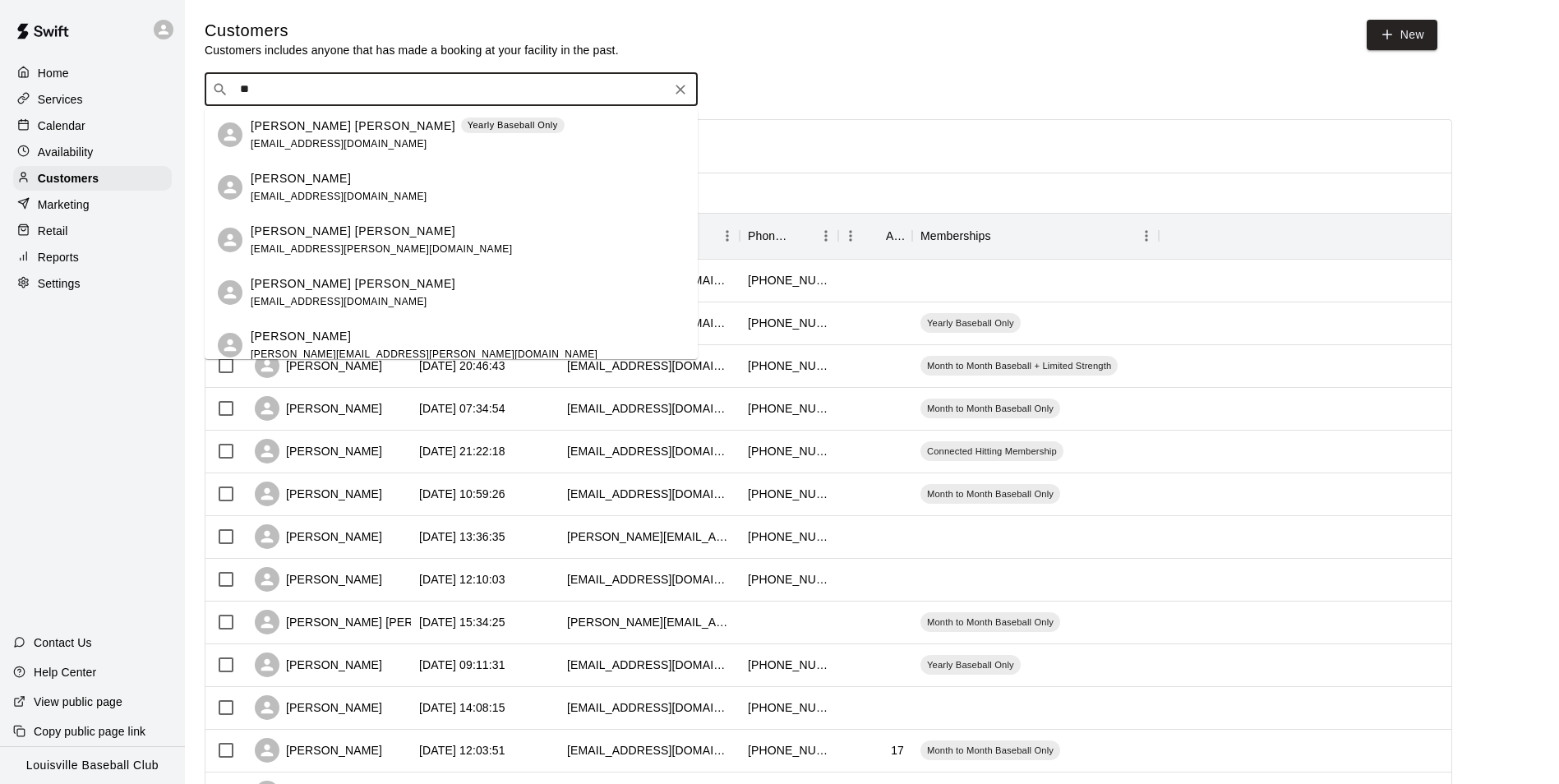
type input "*"
